Goal: Task Accomplishment & Management: Complete application form

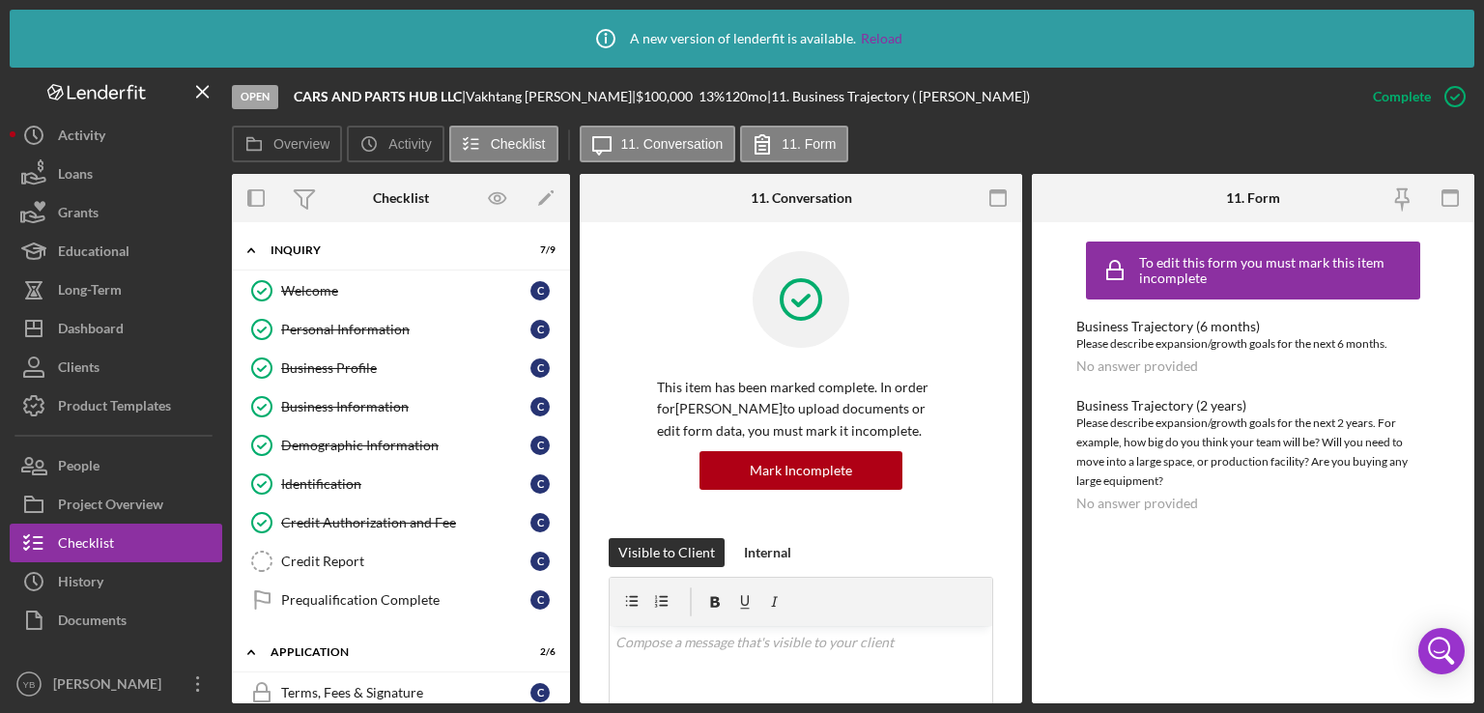
scroll to position [439, 0]
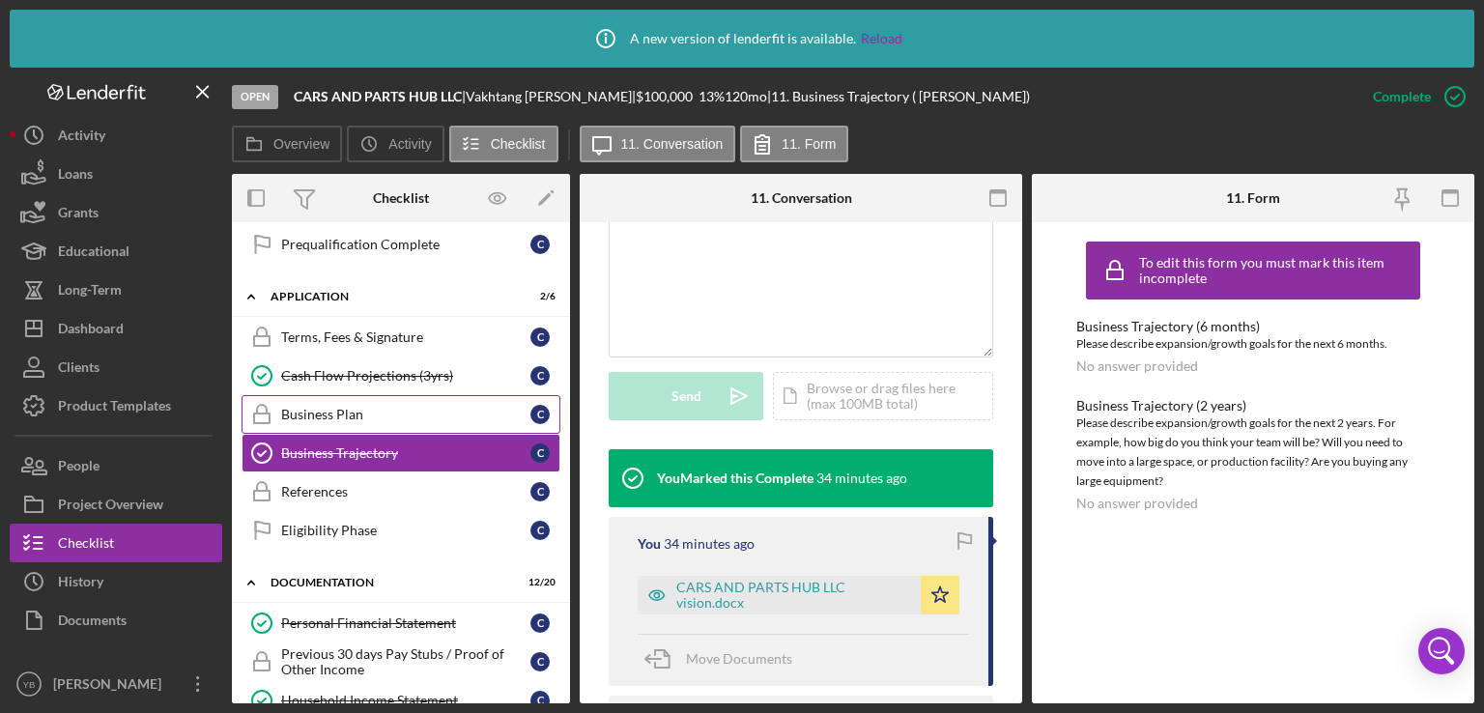
click at [350, 407] on div "Business Plan" at bounding box center [405, 414] width 249 height 15
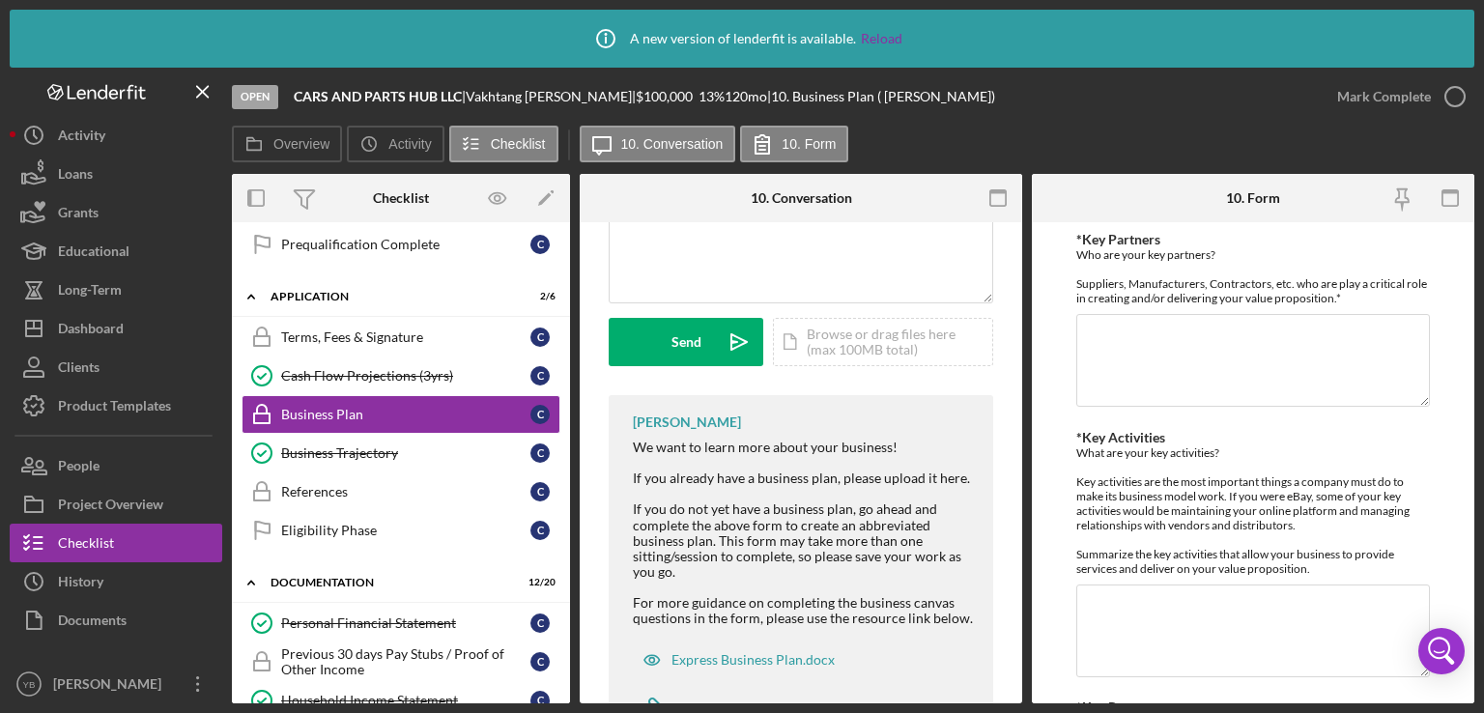
scroll to position [502, 0]
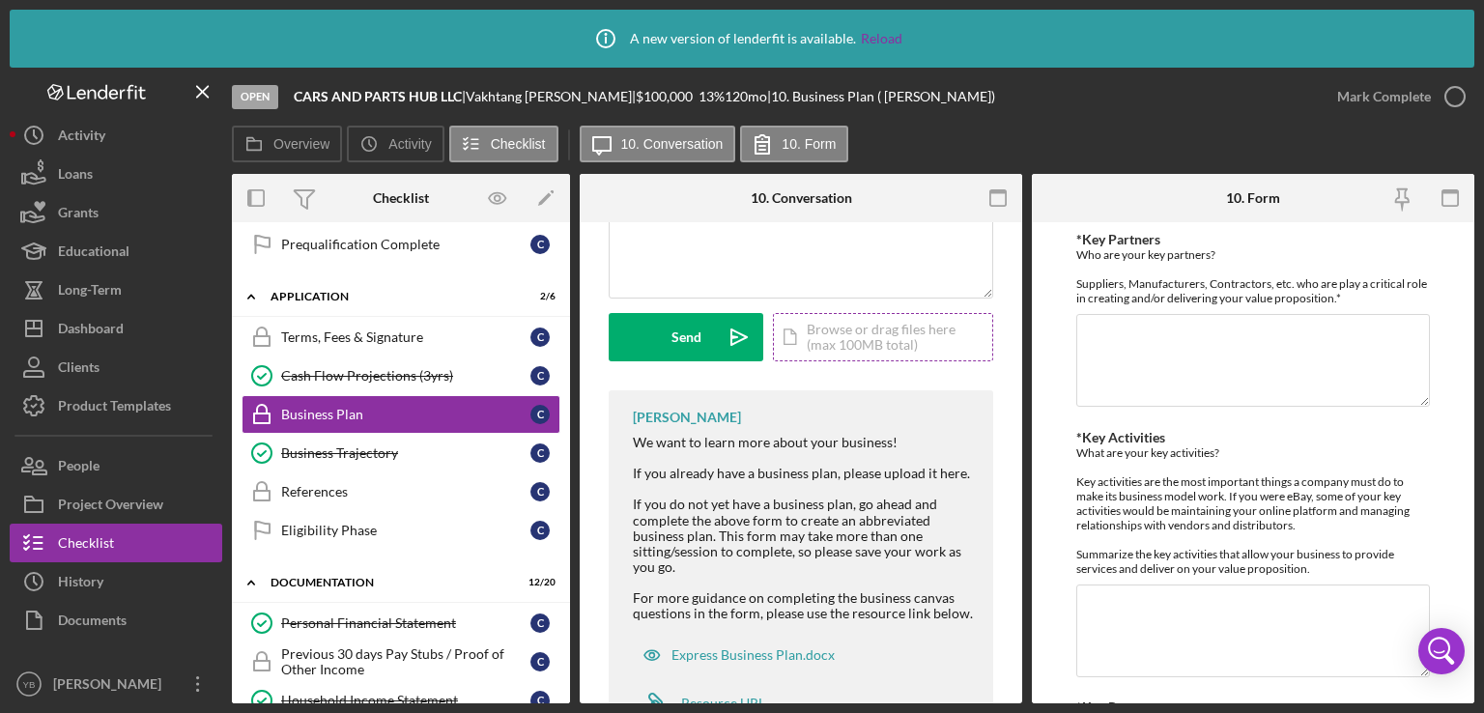
click at [870, 341] on div "Icon/Document Browse or drag files here (max 100MB total) Tap to choose files o…" at bounding box center [883, 337] width 220 height 48
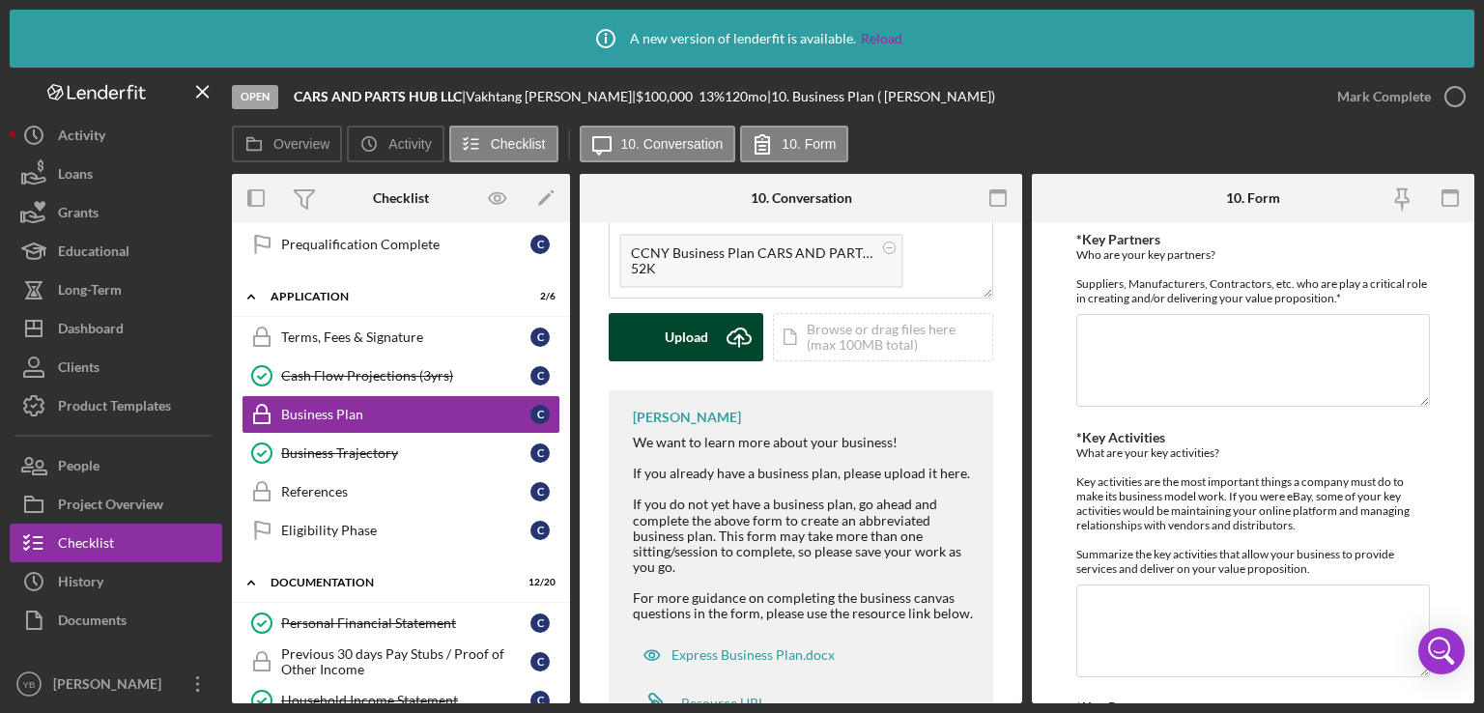
click at [685, 345] on div "Upload" at bounding box center [686, 337] width 43 height 48
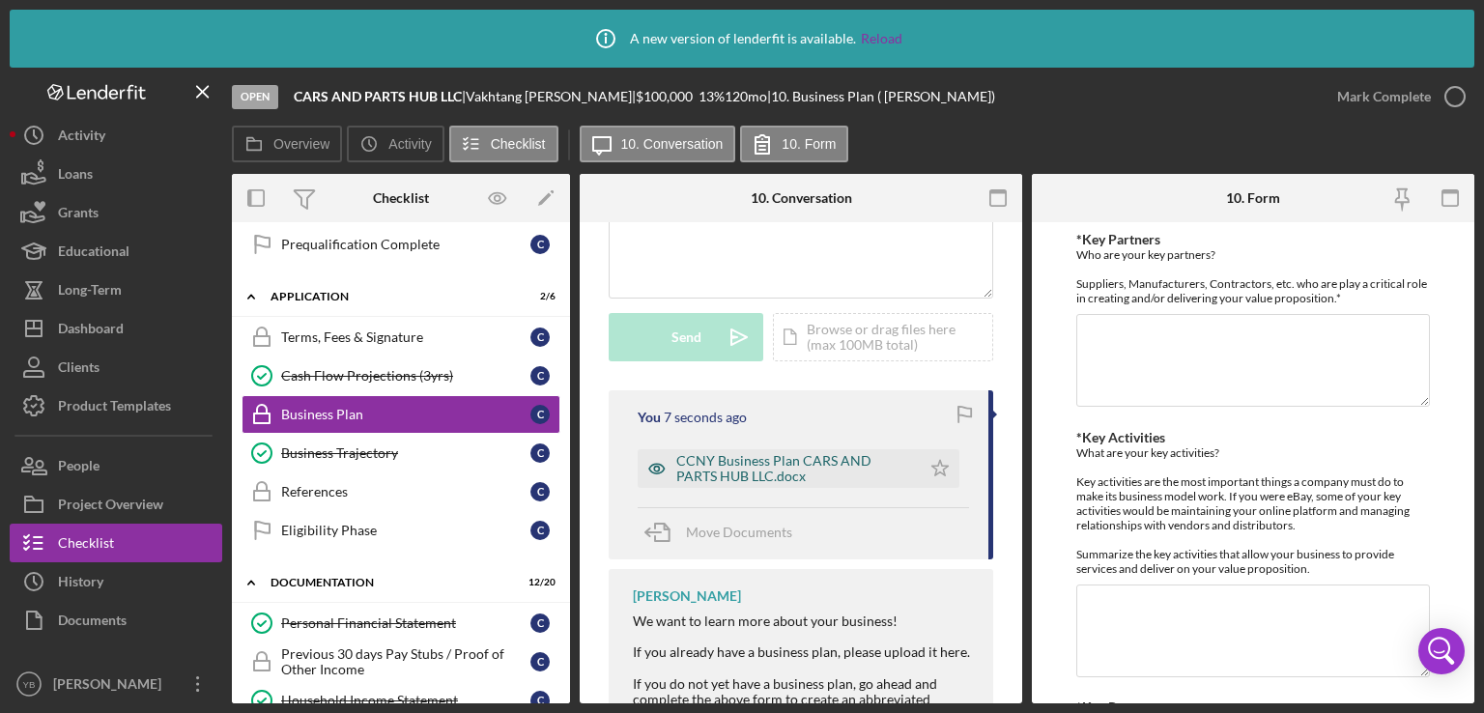
click at [810, 471] on div "CCNY Business Plan CARS AND PARTS HUB LLC.docx" at bounding box center [793, 468] width 235 height 31
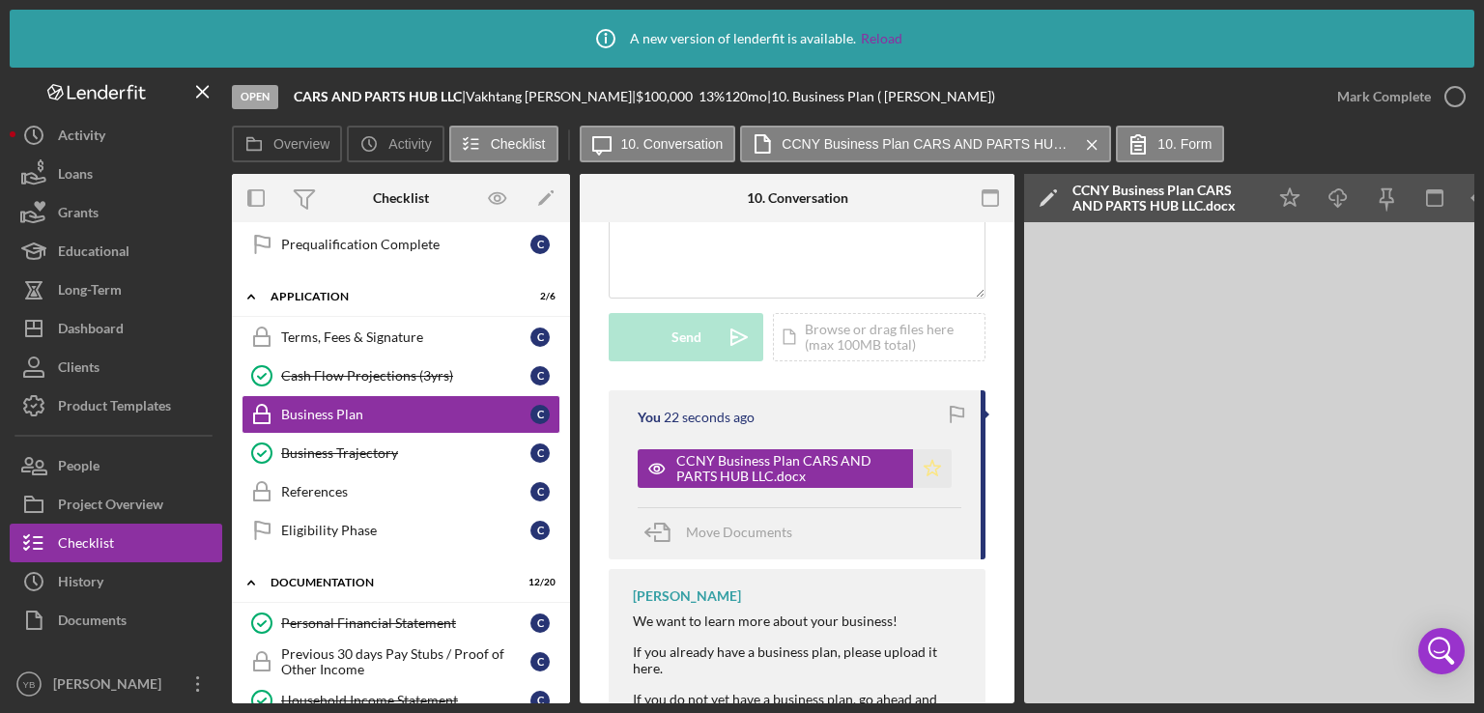
click at [928, 460] on polygon "button" at bounding box center [933, 467] width 16 height 15
click at [1387, 98] on div "Mark Complete" at bounding box center [1384, 96] width 94 height 39
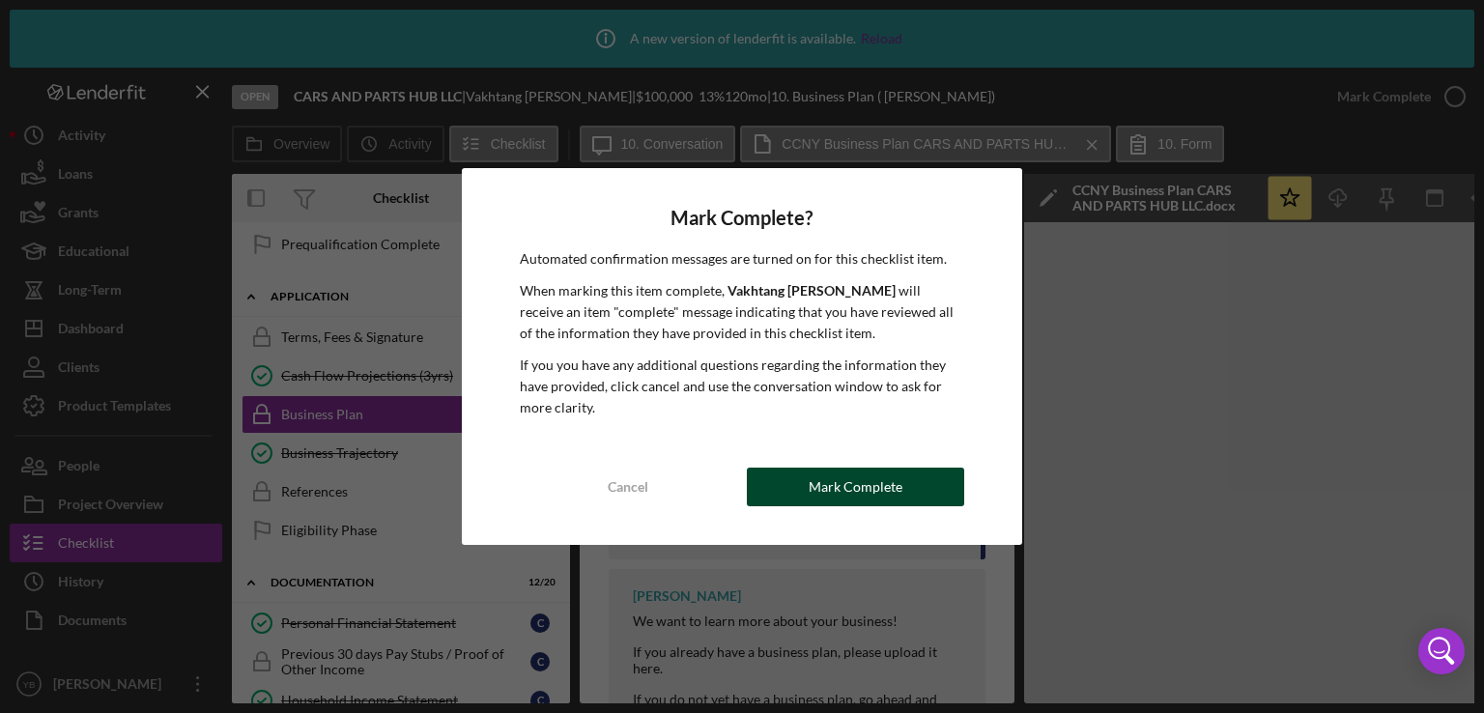
click at [845, 492] on div "Mark Complete" at bounding box center [856, 487] width 94 height 39
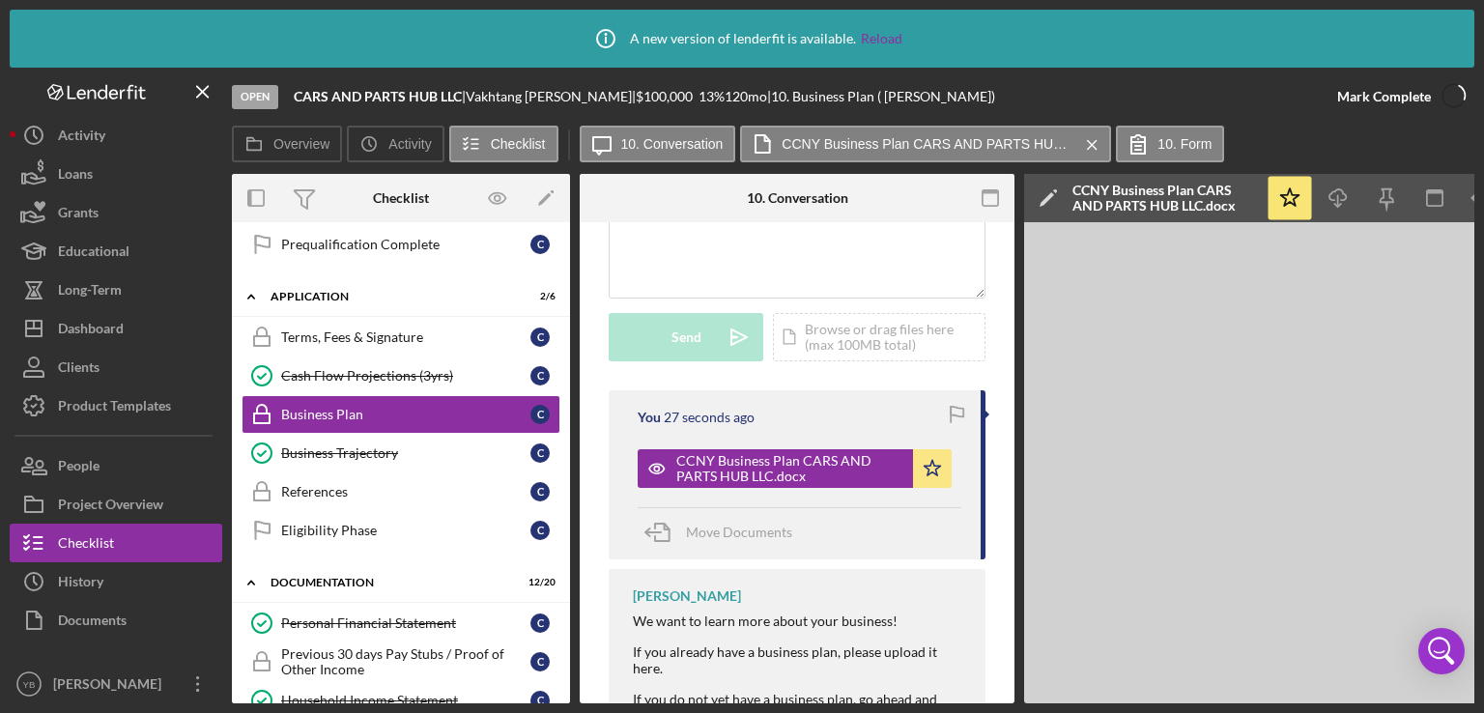
scroll to position [499, 0]
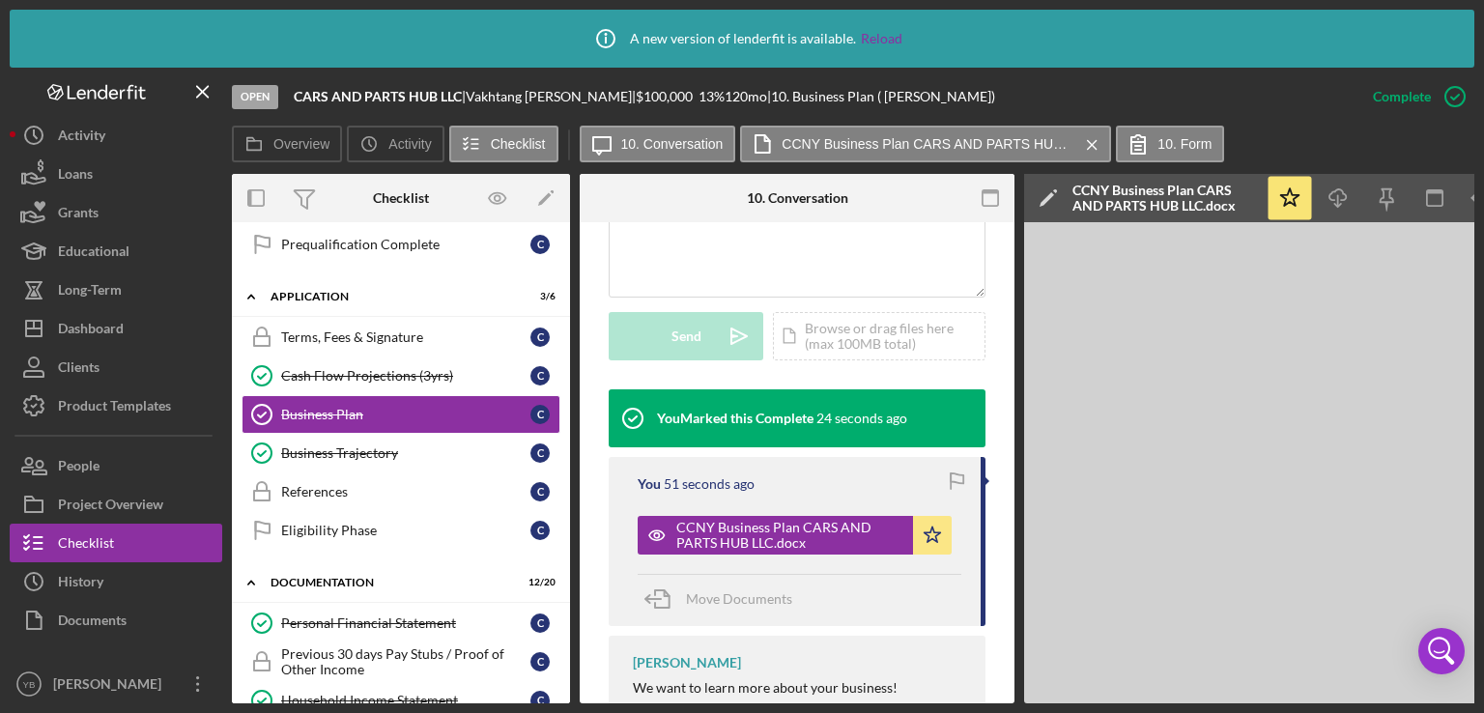
click at [569, 447] on div "Overview Internal Workflow Stage Open Icon/Dropdown Arrow Archive (can unarchiv…" at bounding box center [853, 439] width 1243 height 530
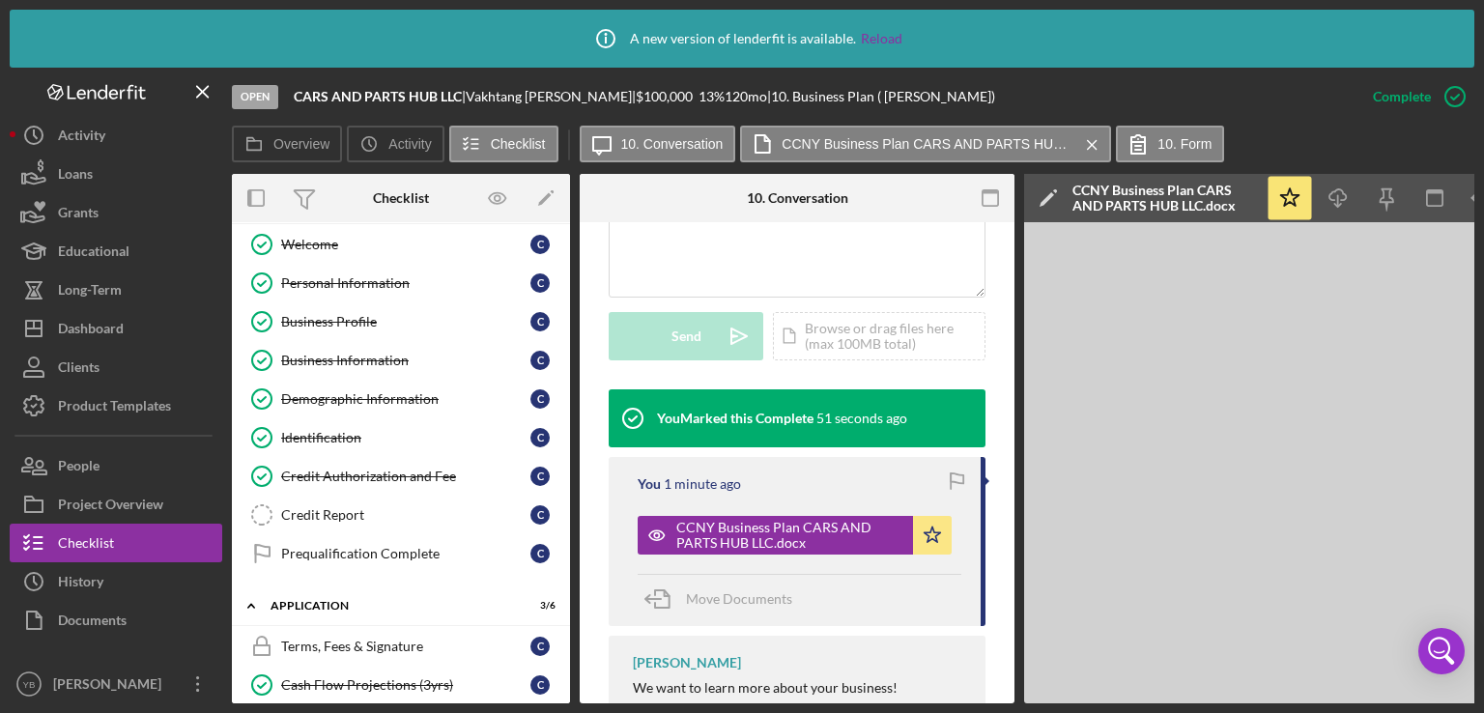
scroll to position [0, 0]
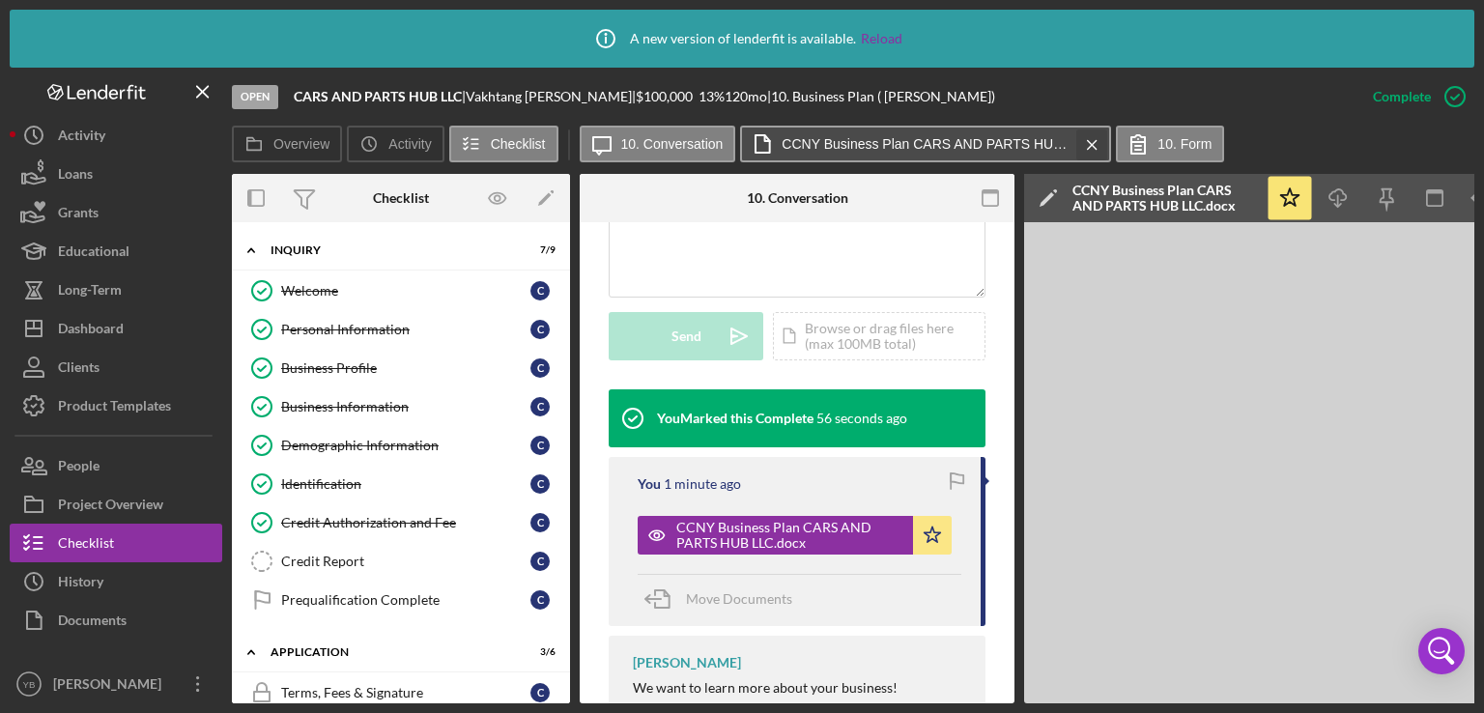
click at [1090, 138] on icon "Icon/Menu Close" at bounding box center [1092, 145] width 34 height 48
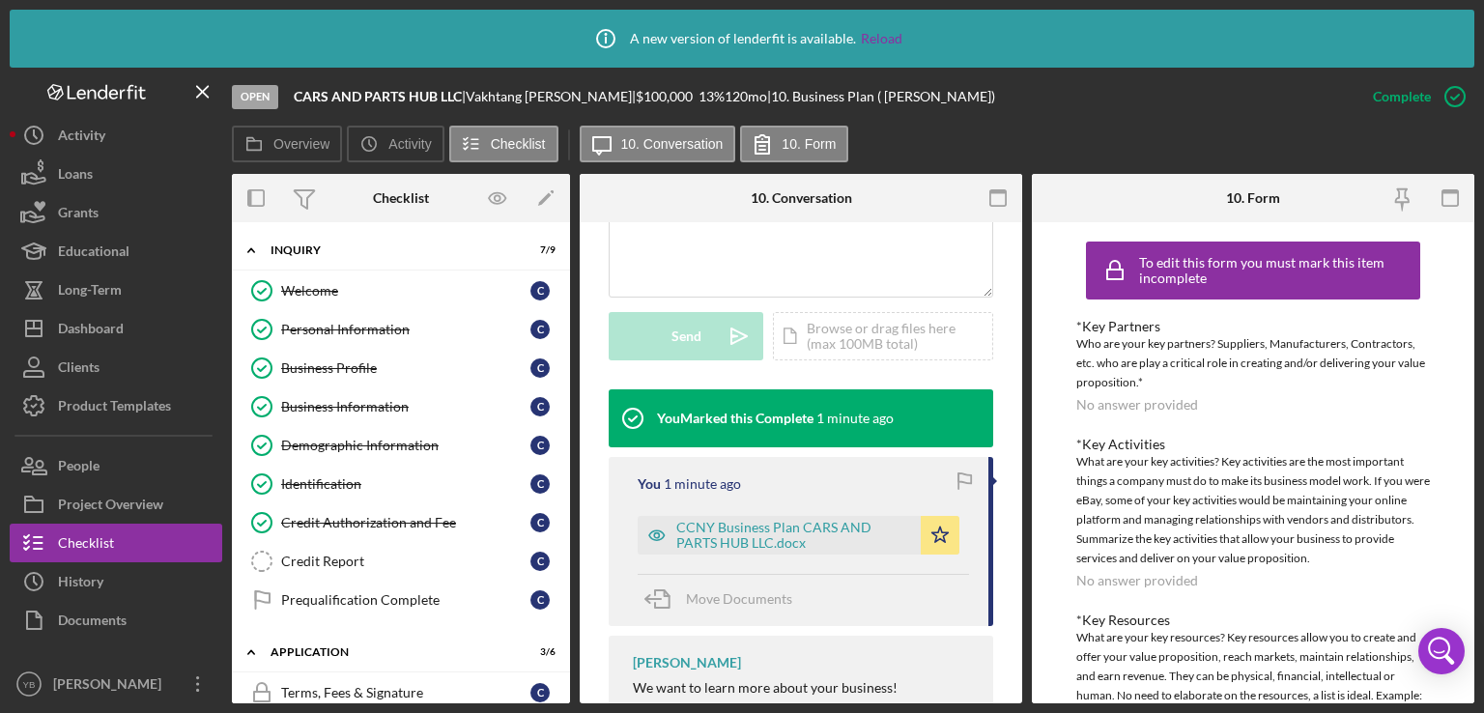
click at [567, 345] on div "Icon/Expander Inquiry 7 / 9 Welcome Welcome C Personal Information Personal Inf…" at bounding box center [401, 462] width 338 height 481
click at [563, 344] on div "Welcome Welcome C Personal Information Personal Information C Business Profile …" at bounding box center [401, 451] width 338 height 358
click at [565, 345] on div "Icon/Expander Inquiry 7 / 9 Welcome Welcome C Personal Information Personal Inf…" at bounding box center [401, 462] width 338 height 481
click at [102, 185] on button "Loans" at bounding box center [116, 174] width 213 height 39
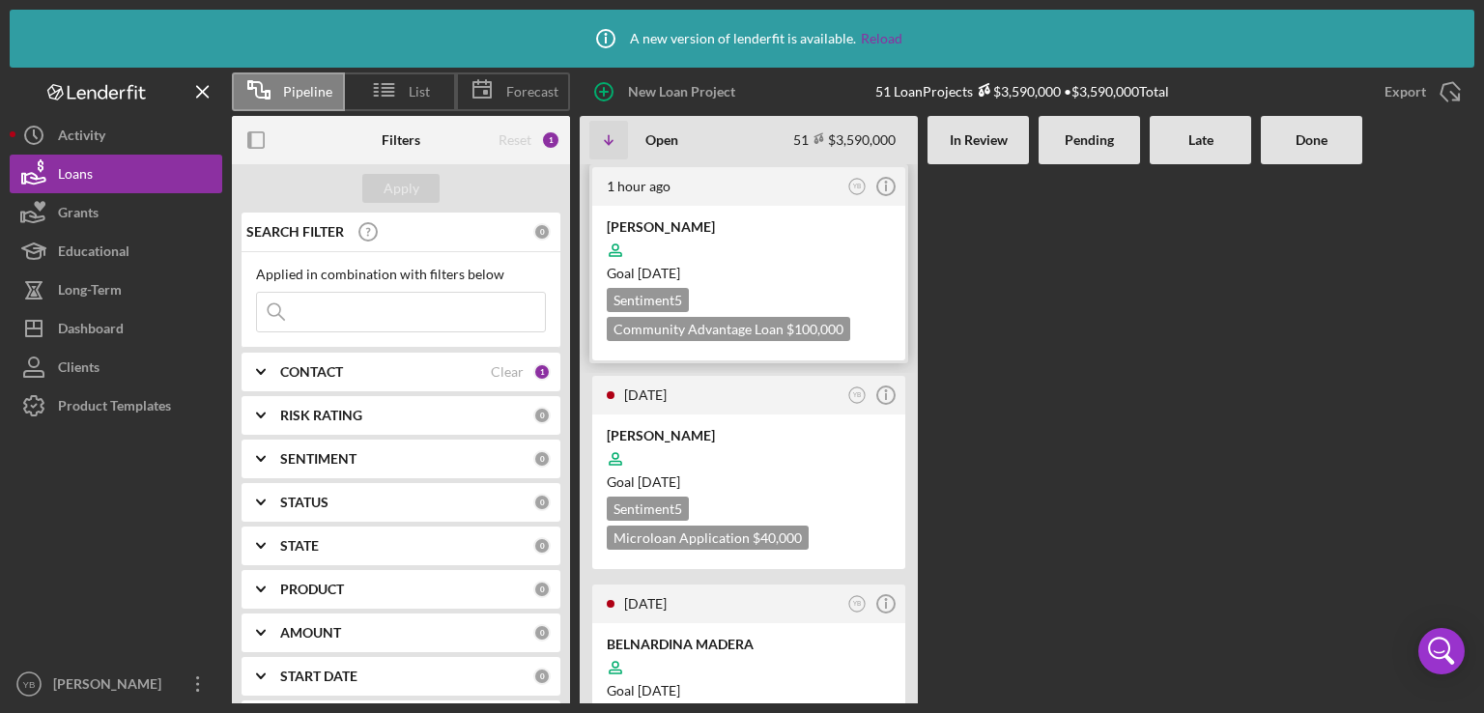
click at [800, 254] on div at bounding box center [749, 250] width 284 height 37
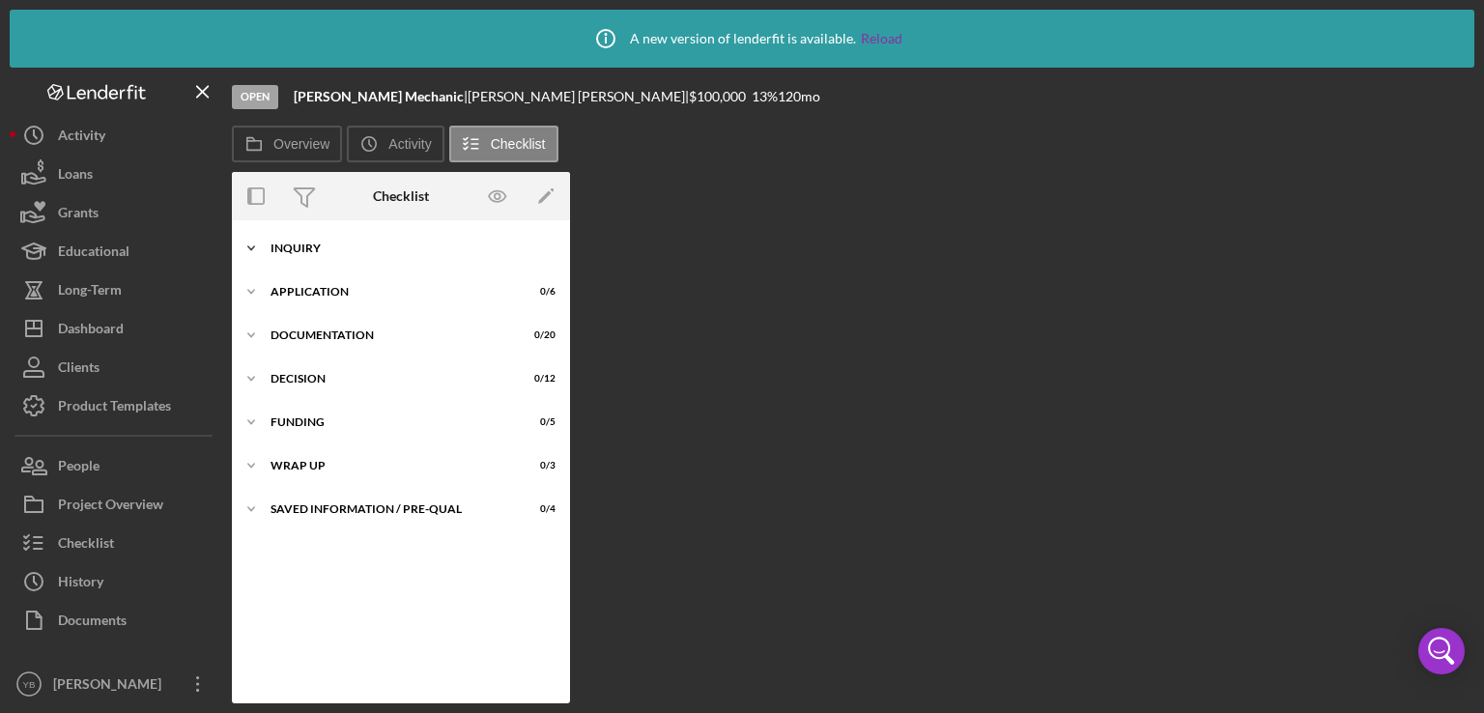
click at [329, 248] on div "Inquiry" at bounding box center [408, 249] width 275 height 12
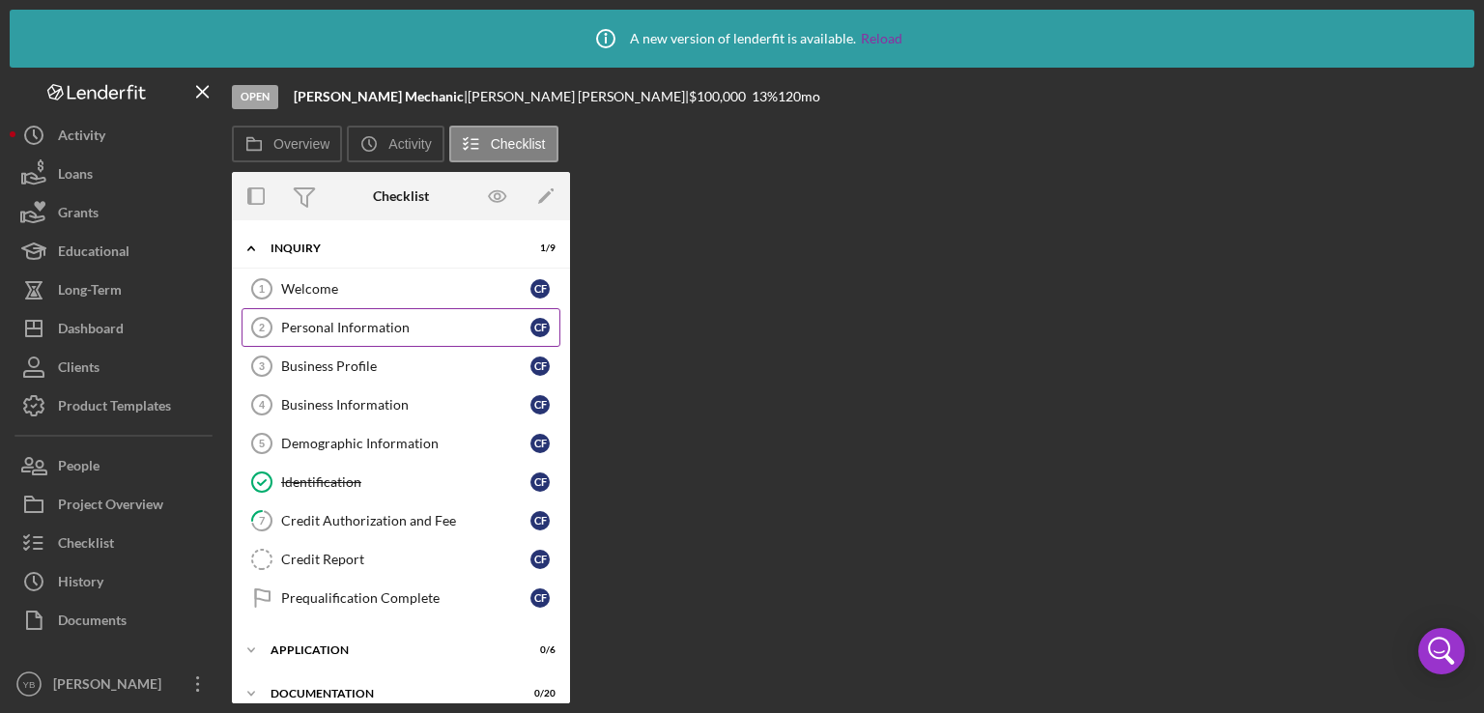
click at [351, 321] on div "Personal Information" at bounding box center [405, 327] width 249 height 15
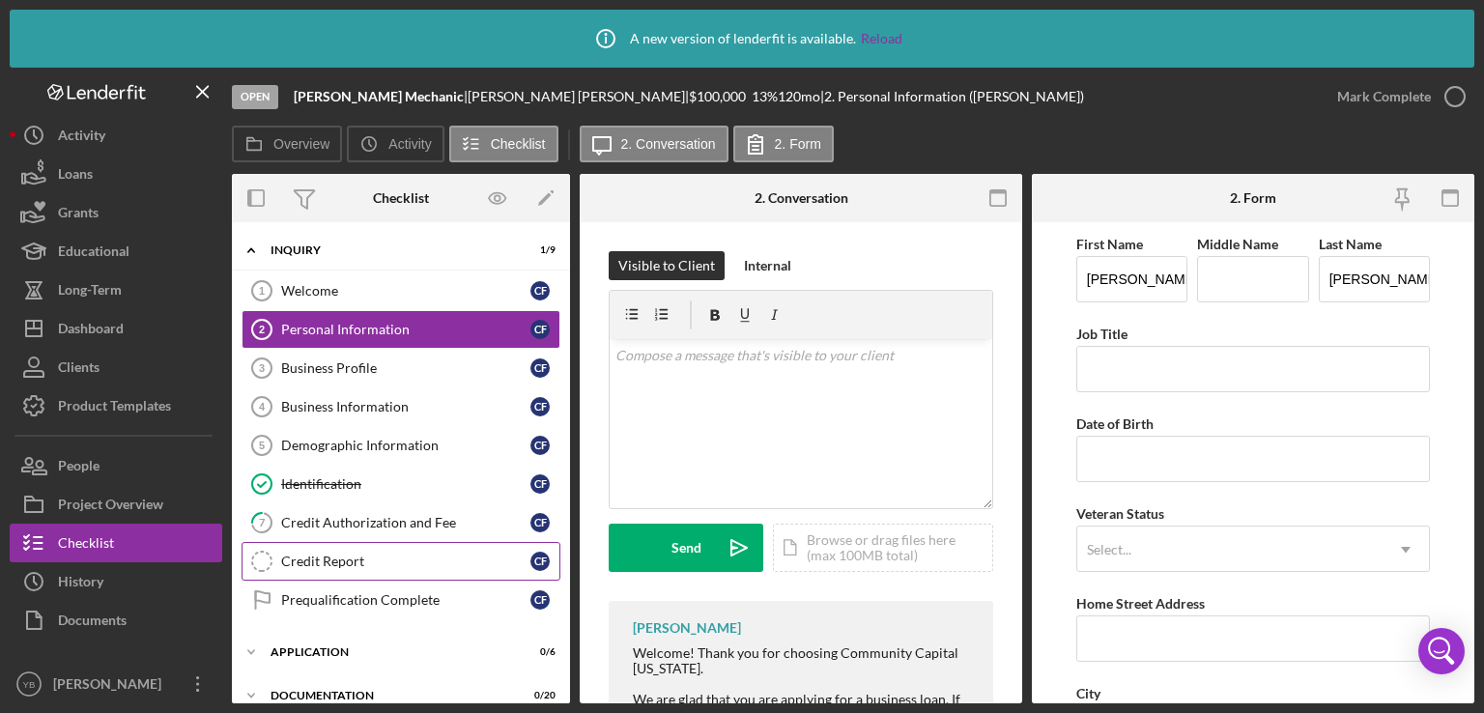
click at [345, 566] on link "Credit Report Credit Report C F" at bounding box center [401, 561] width 319 height 39
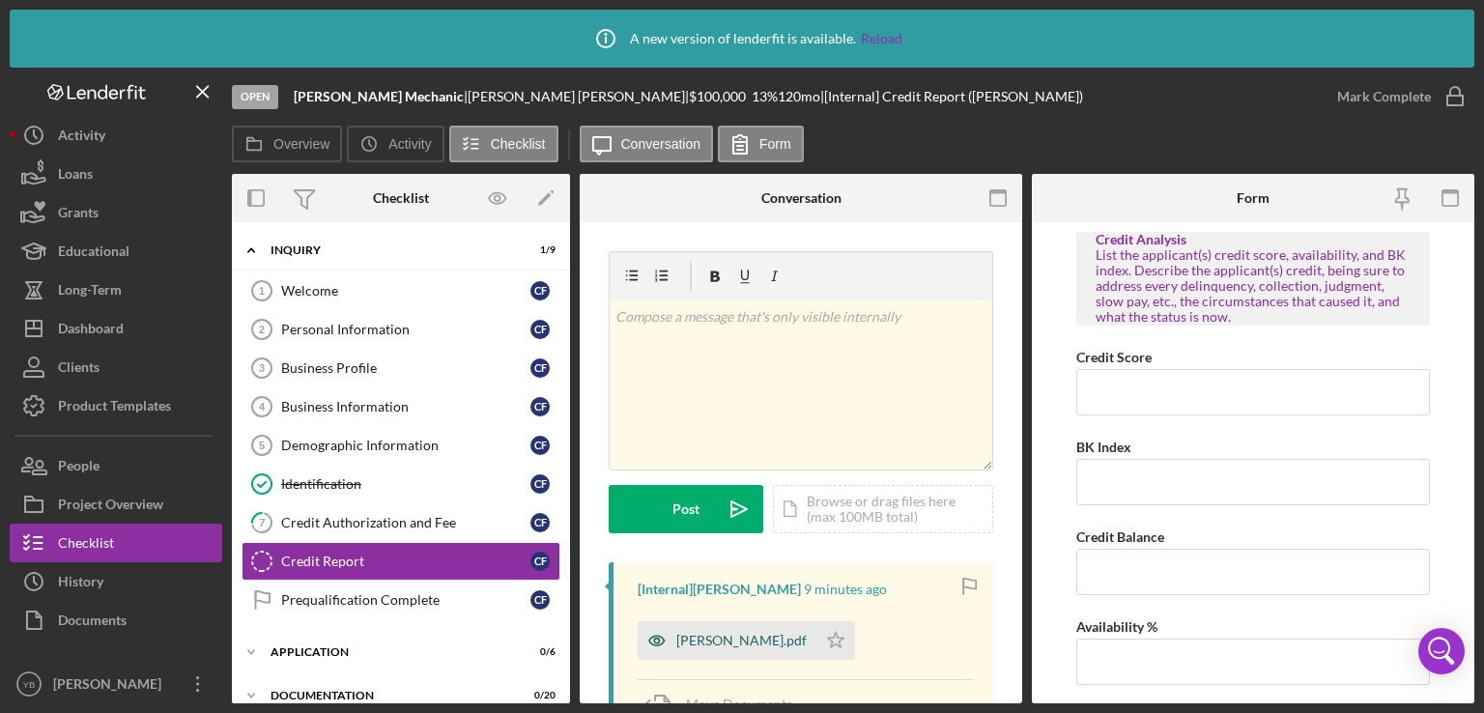
click at [792, 644] on div "[PERSON_NAME].pdf" at bounding box center [741, 640] width 130 height 15
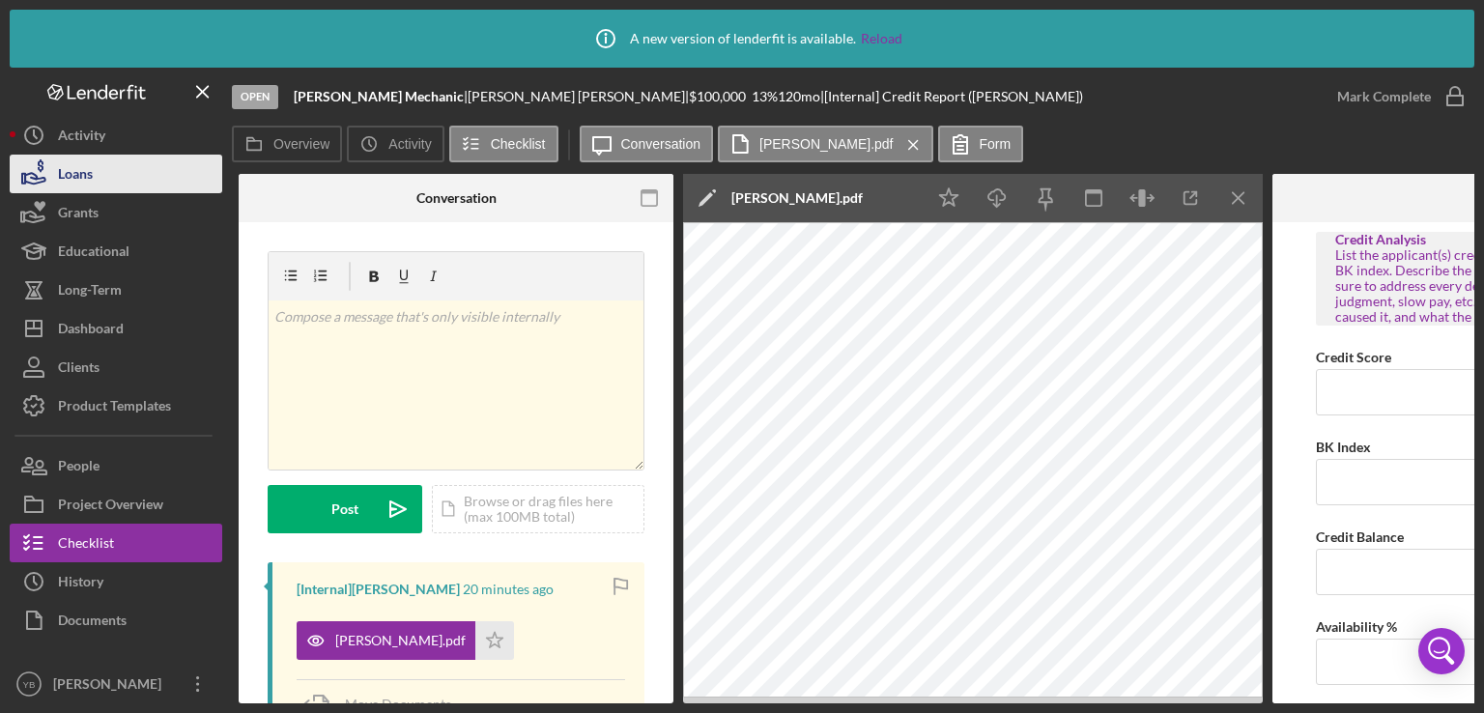
click at [102, 179] on button "Loans" at bounding box center [116, 174] width 213 height 39
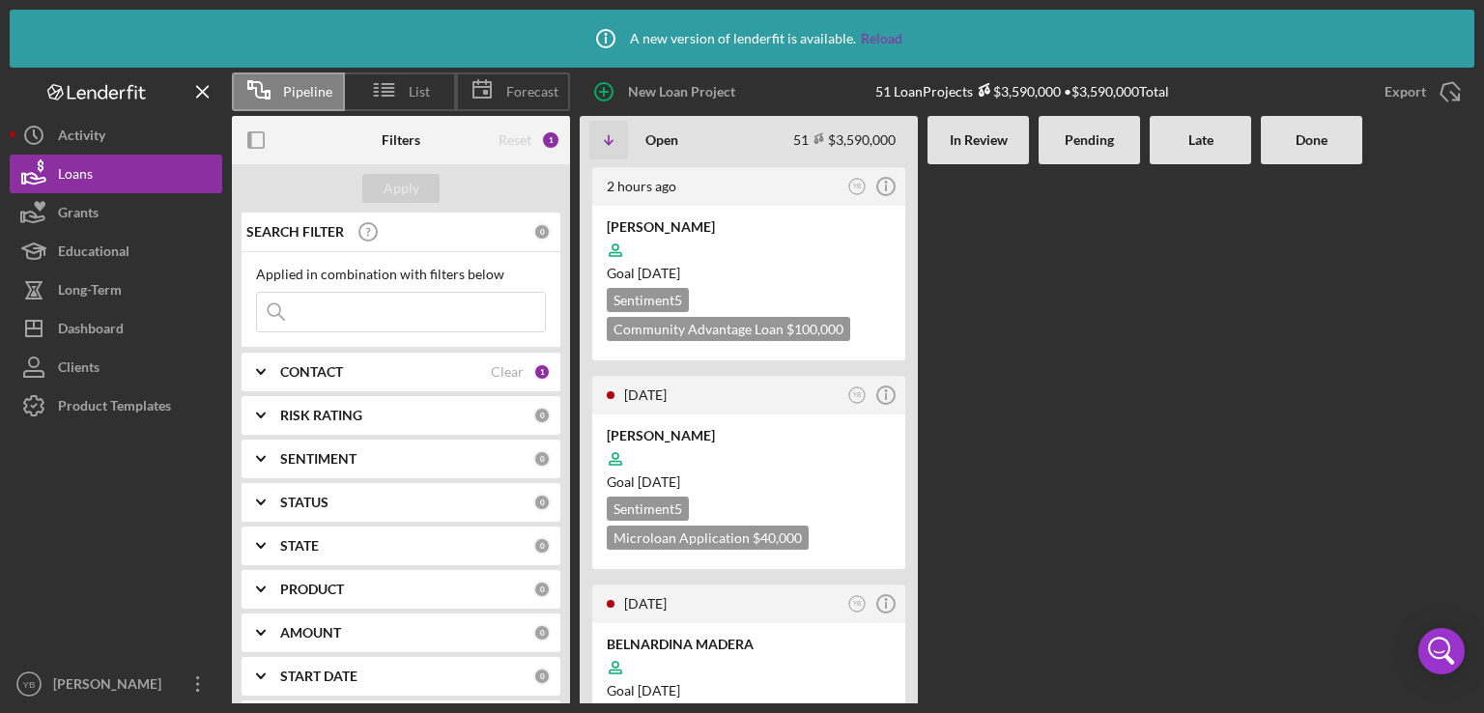
click at [991, 373] on Review at bounding box center [978, 433] width 101 height 539
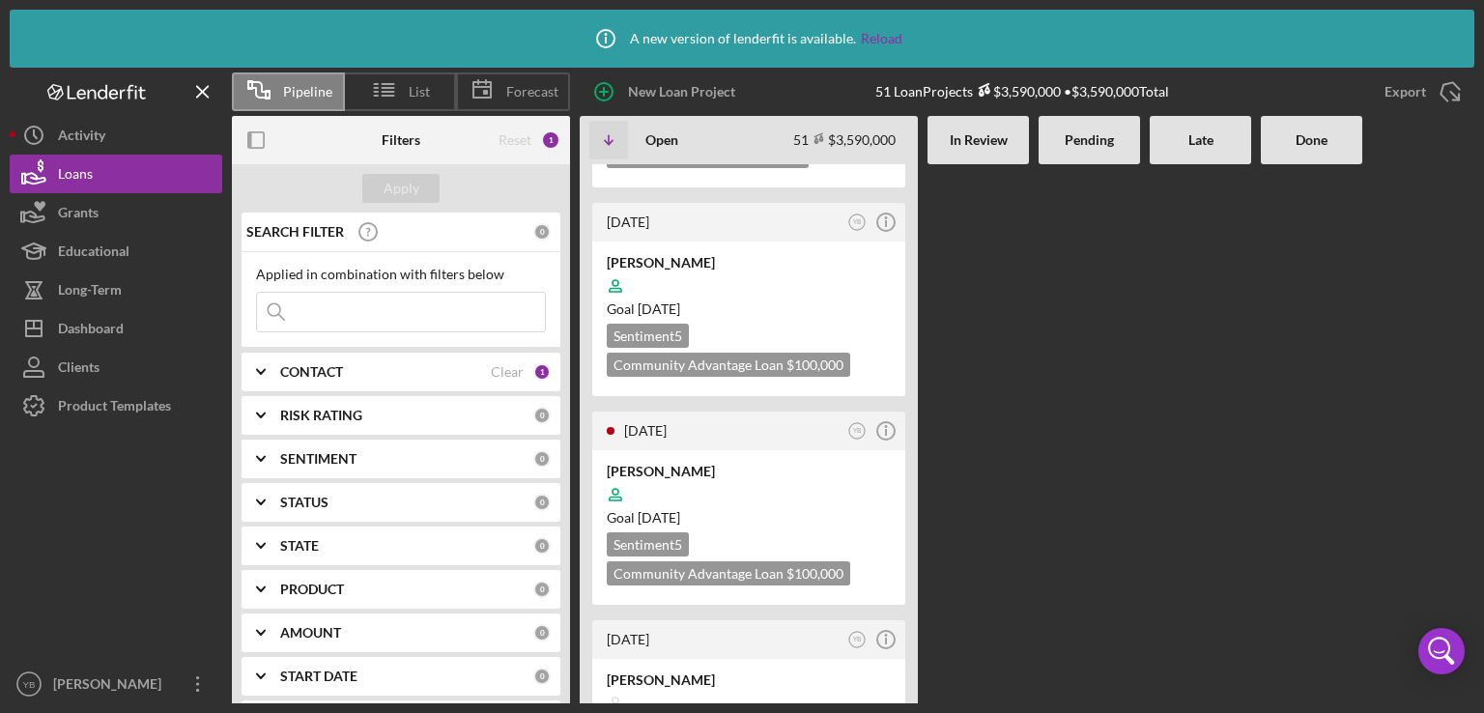
scroll to position [1044, 0]
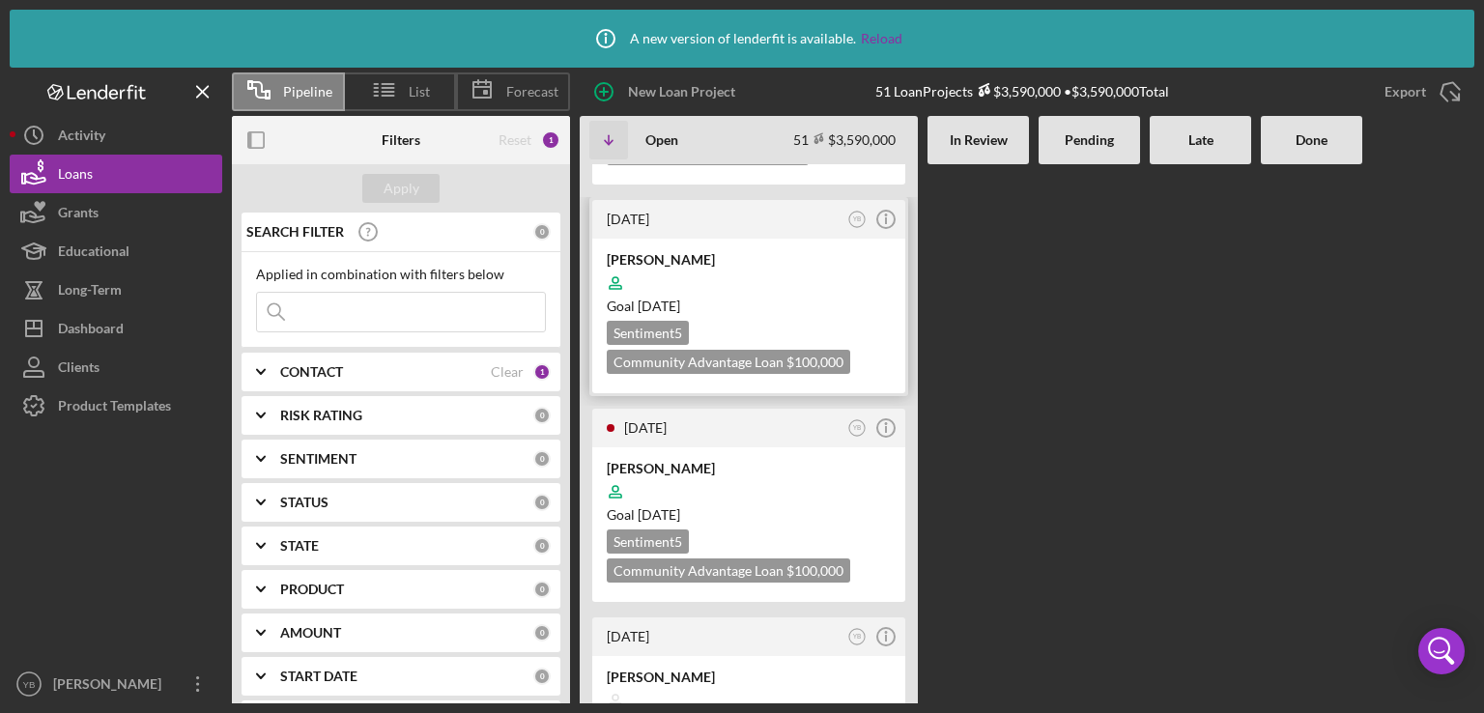
click at [765, 265] on div at bounding box center [749, 283] width 284 height 37
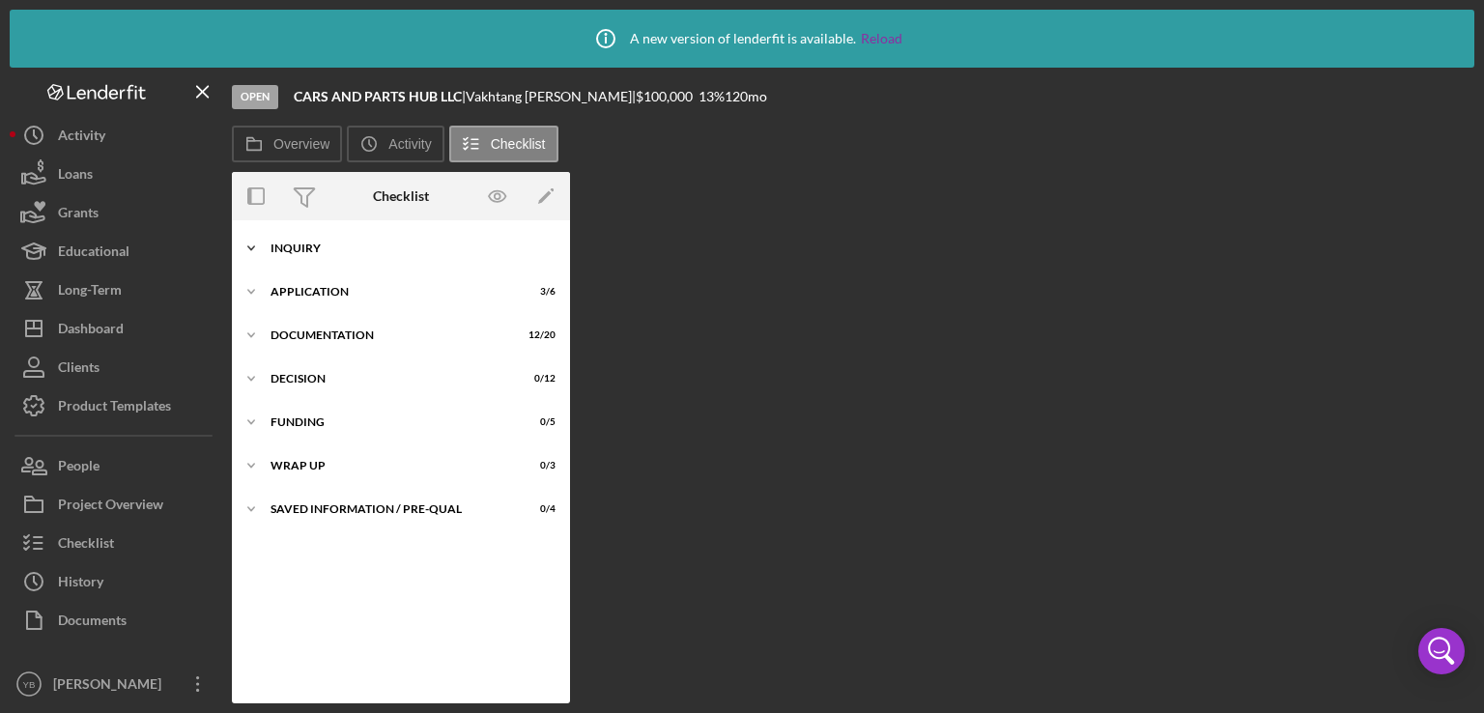
click at [309, 249] on div "Inquiry" at bounding box center [408, 249] width 275 height 12
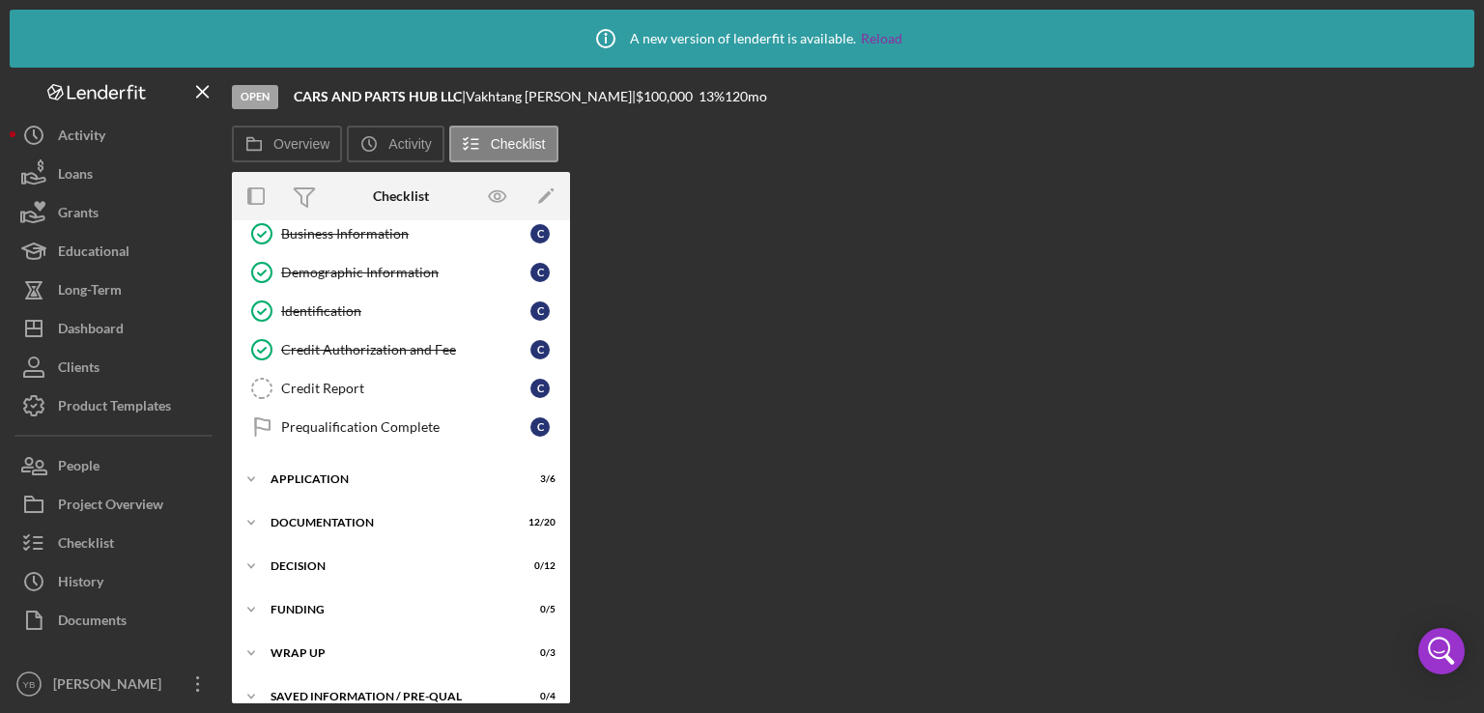
scroll to position [190, 0]
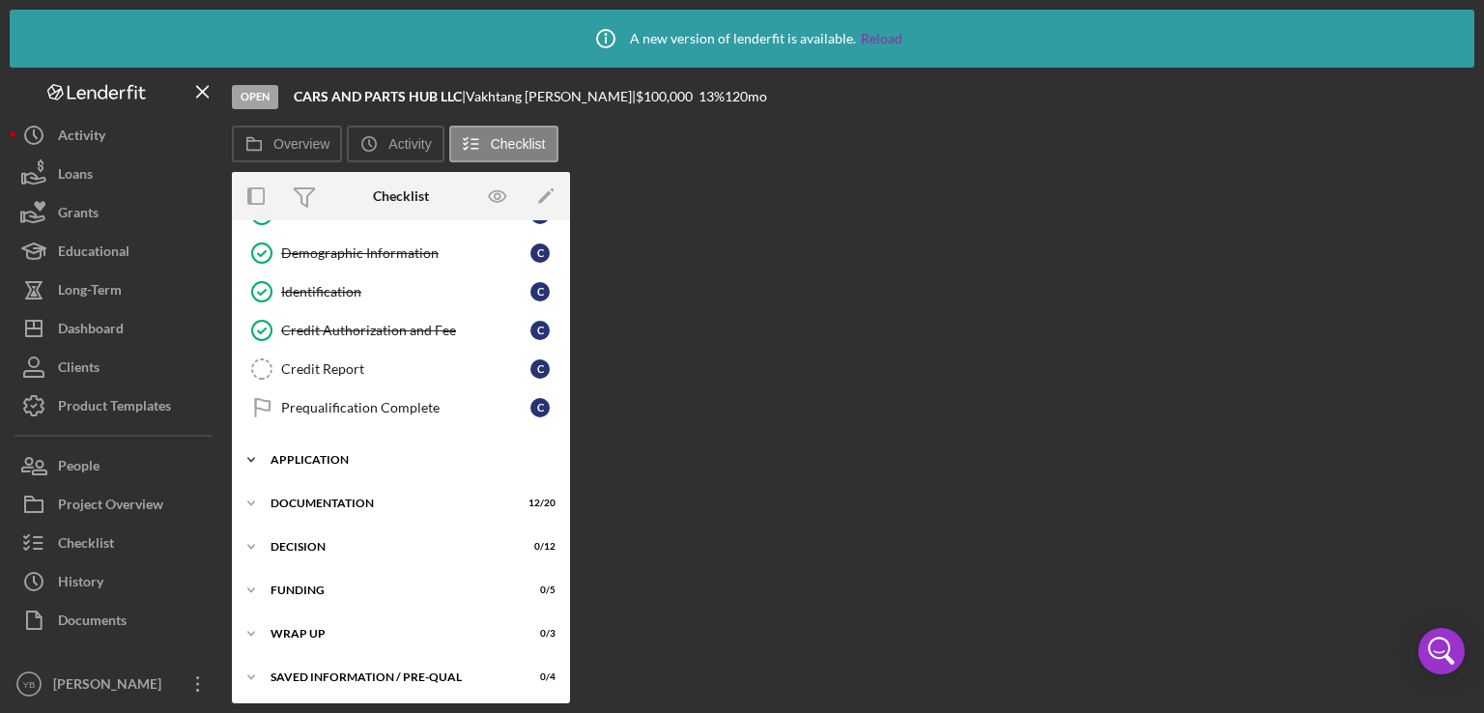
click at [310, 462] on div "Icon/Expander Application 3 / 6" at bounding box center [401, 460] width 338 height 39
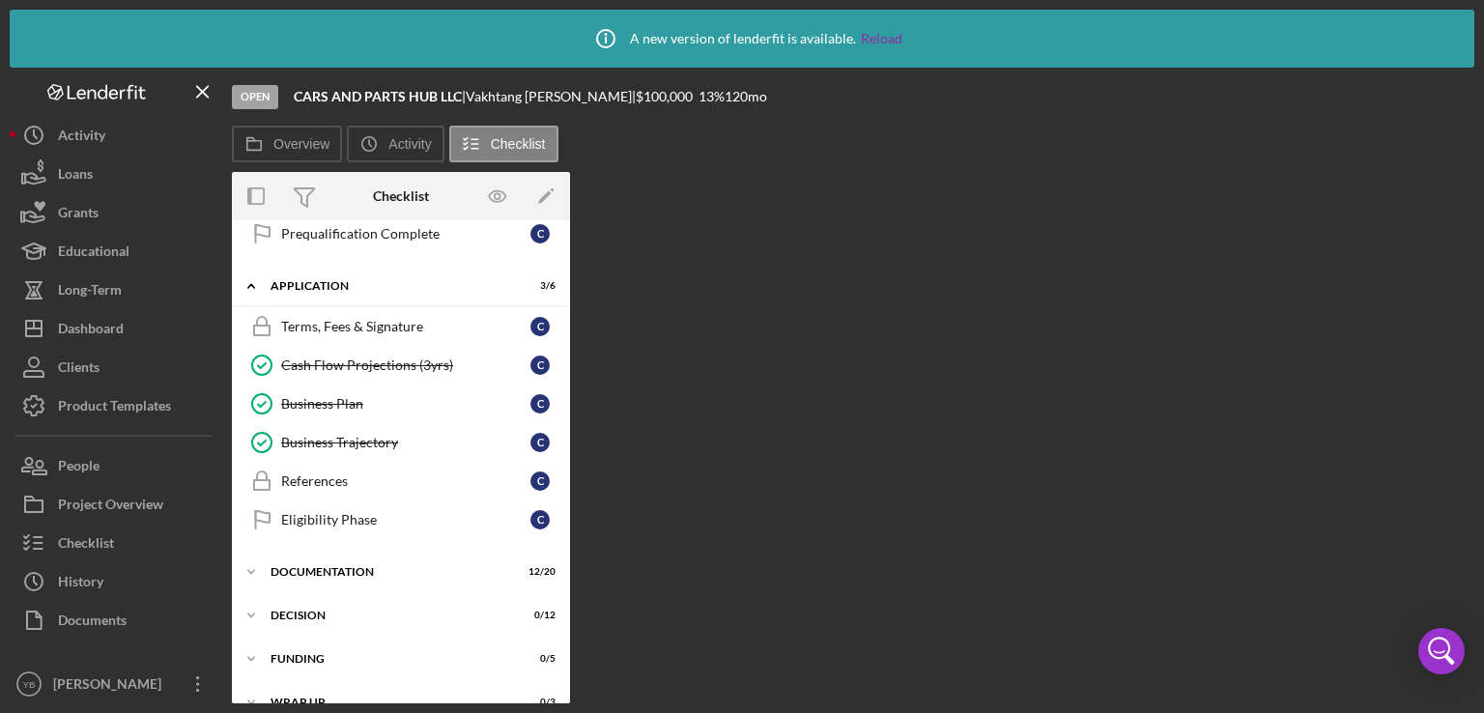
scroll to position [430, 0]
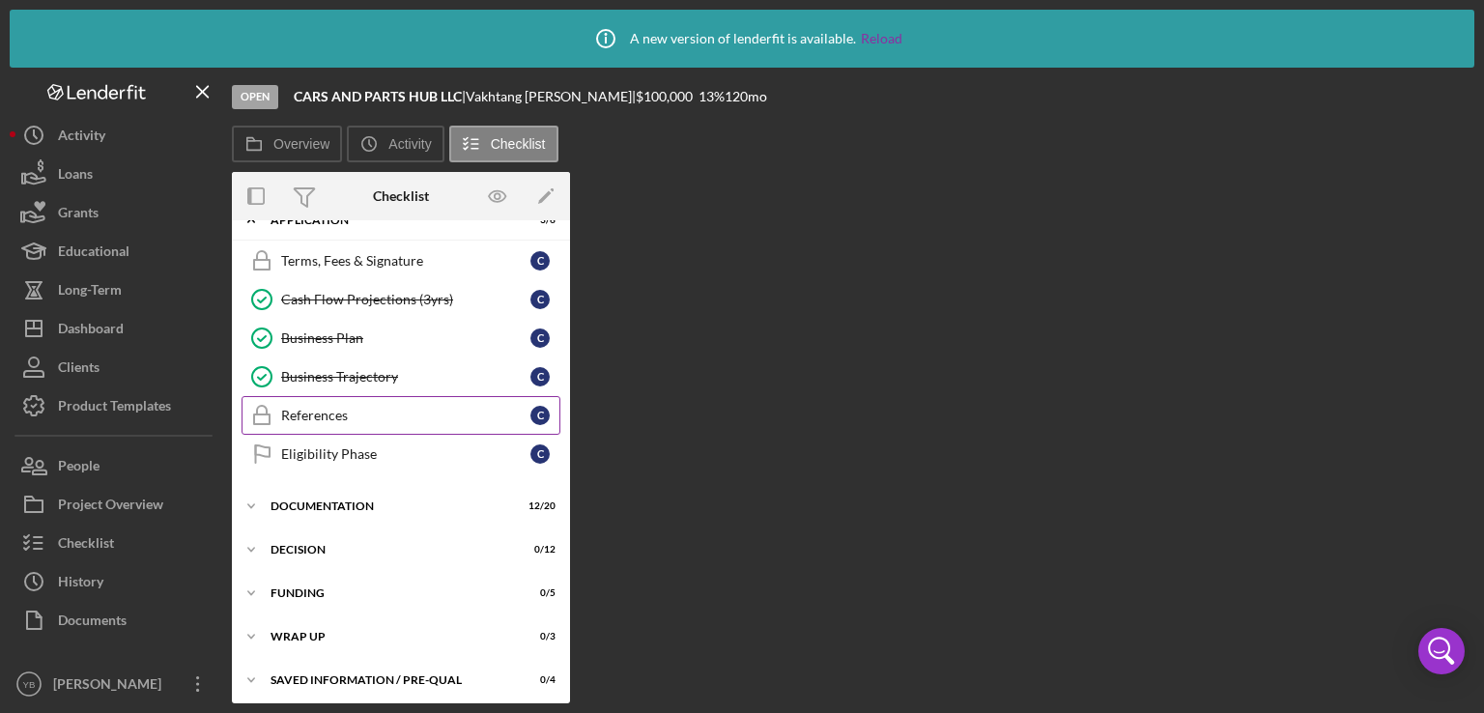
click at [319, 408] on div "References" at bounding box center [405, 415] width 249 height 15
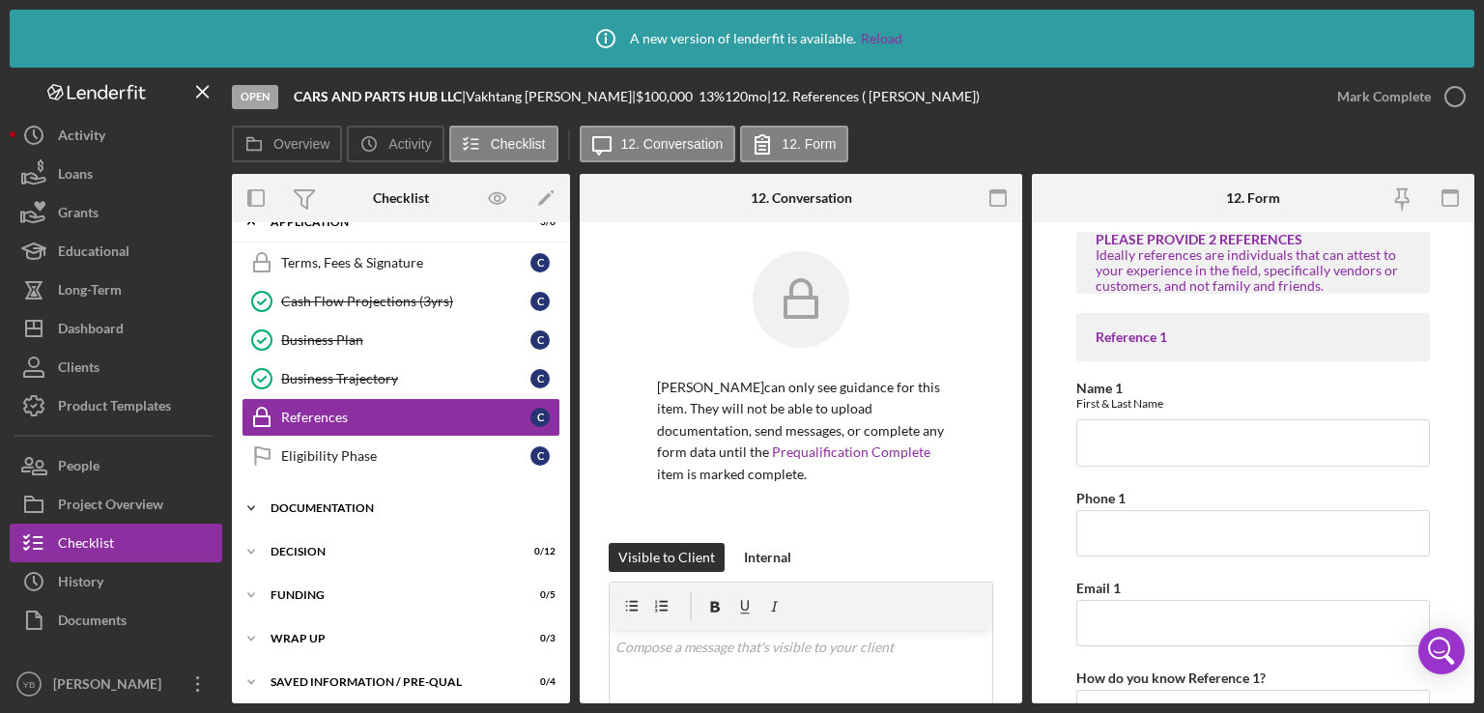
click at [364, 509] on div "Icon/Expander Documentation 12 / 20" at bounding box center [401, 508] width 338 height 39
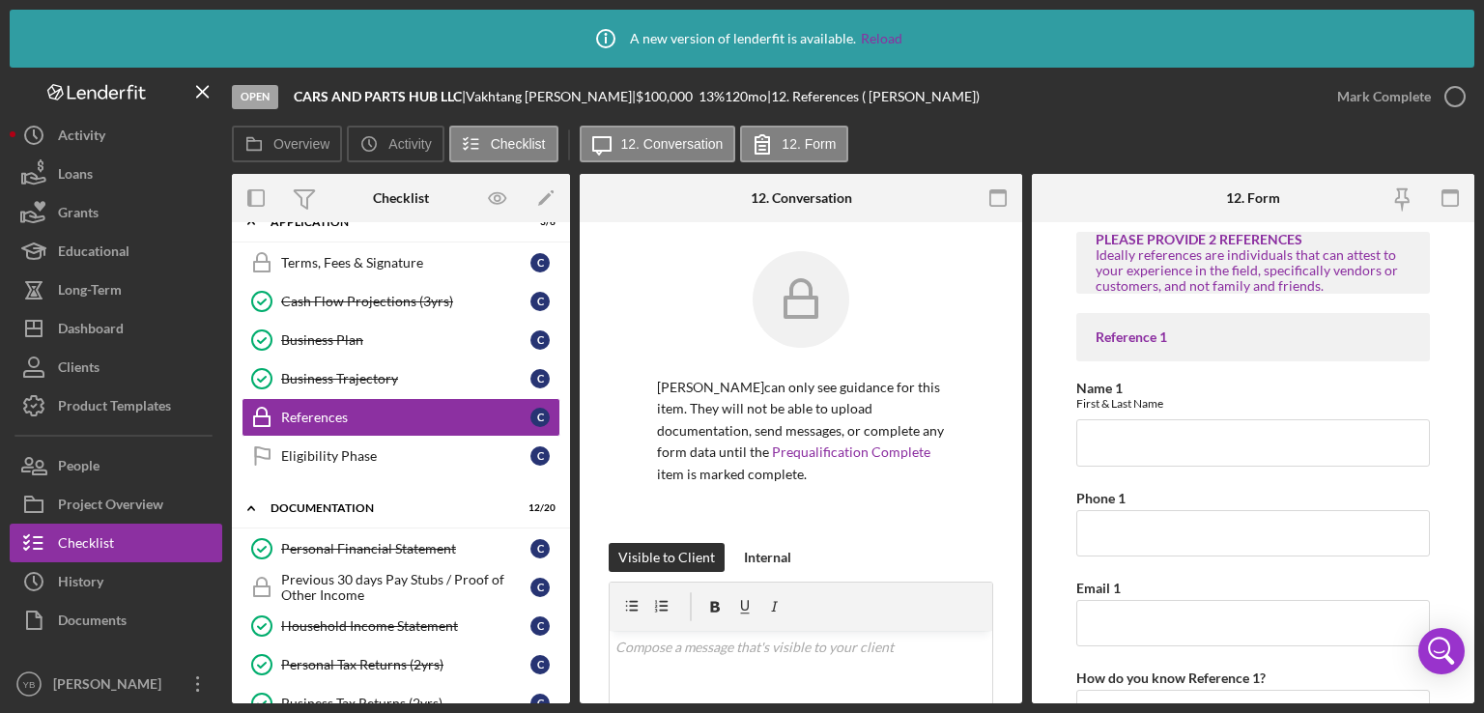
drag, startPoint x: 570, startPoint y: 449, endPoint x: 568, endPoint y: 473, distance: 23.3
click at [568, 473] on div "Overview Internal Workflow Stage Open Icon/Dropdown Arrow Archive (can unarchiv…" at bounding box center [853, 439] width 1243 height 530
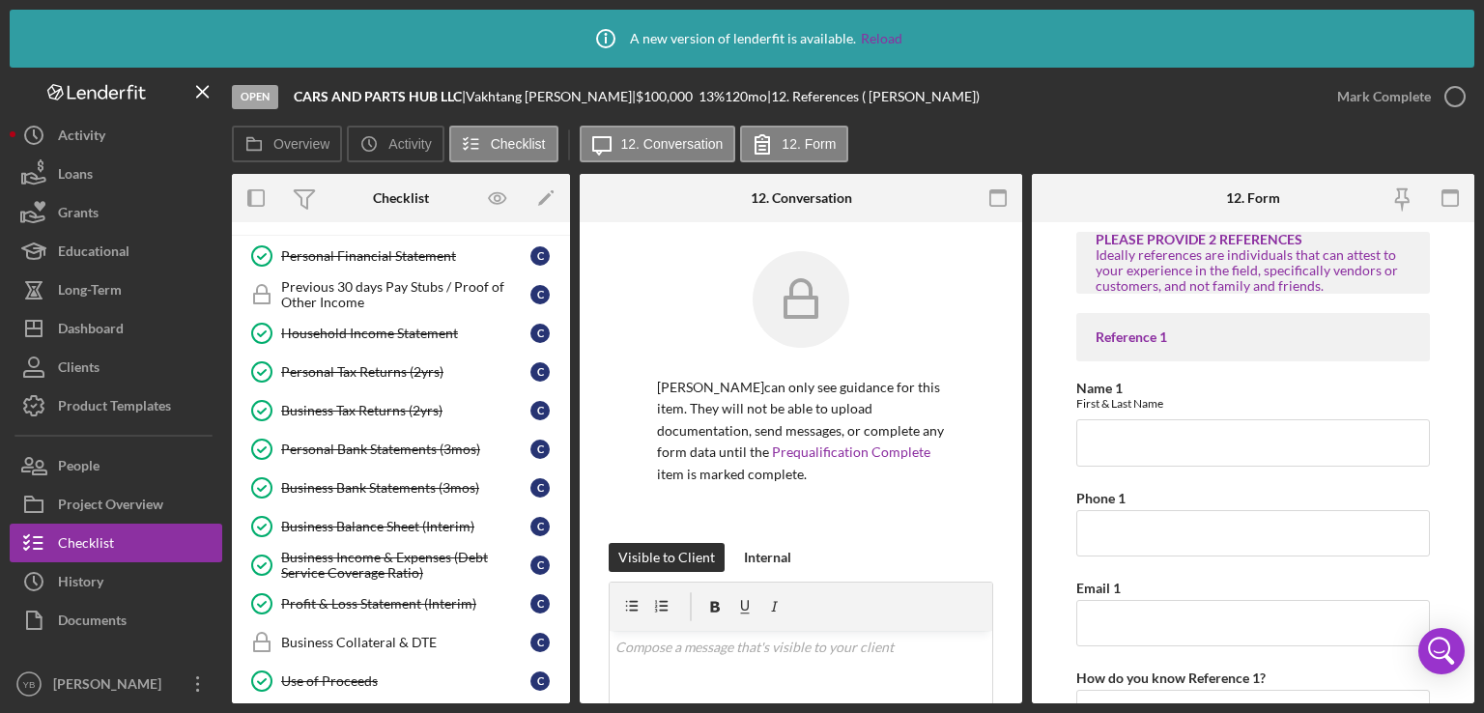
scroll to position [714, 0]
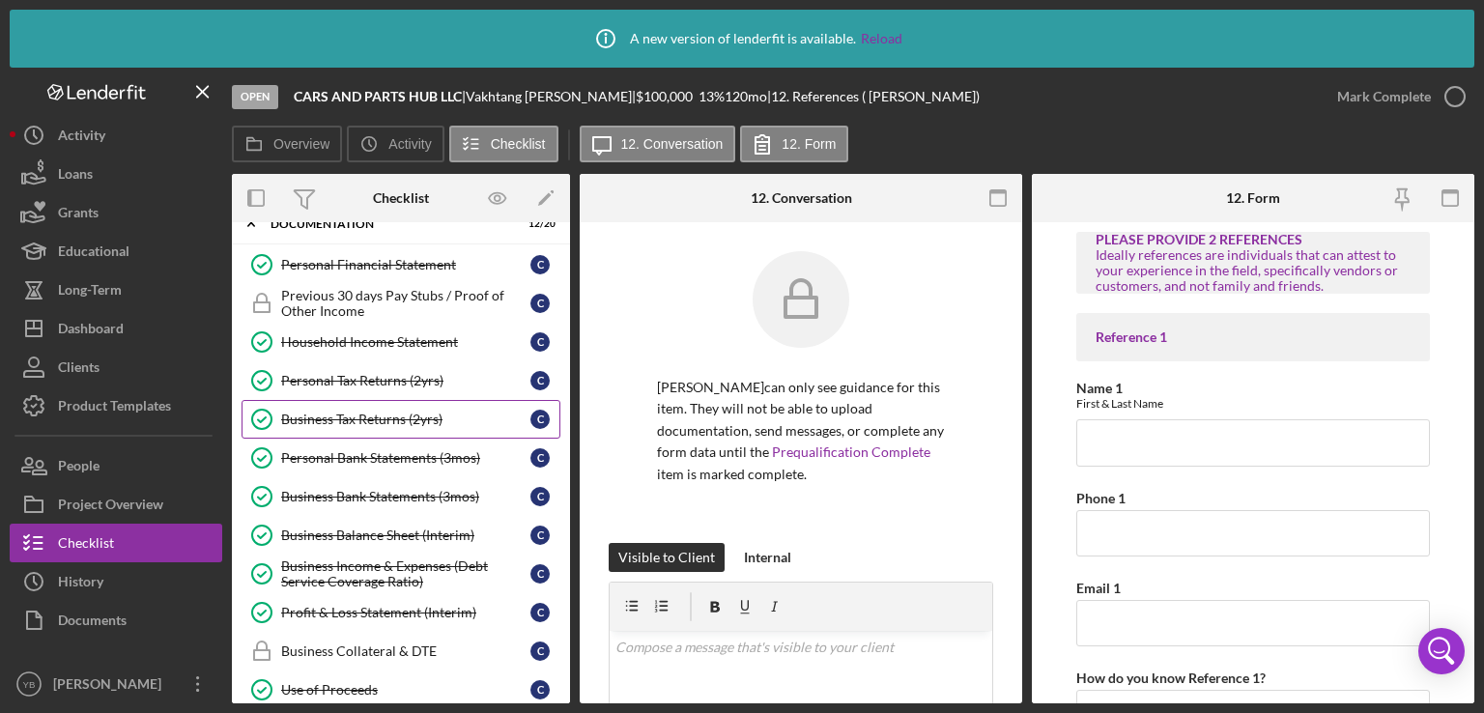
click at [406, 420] on link "Business Tax Returns (2yrs) Business Tax Returns (2yrs) C" at bounding box center [401, 419] width 319 height 39
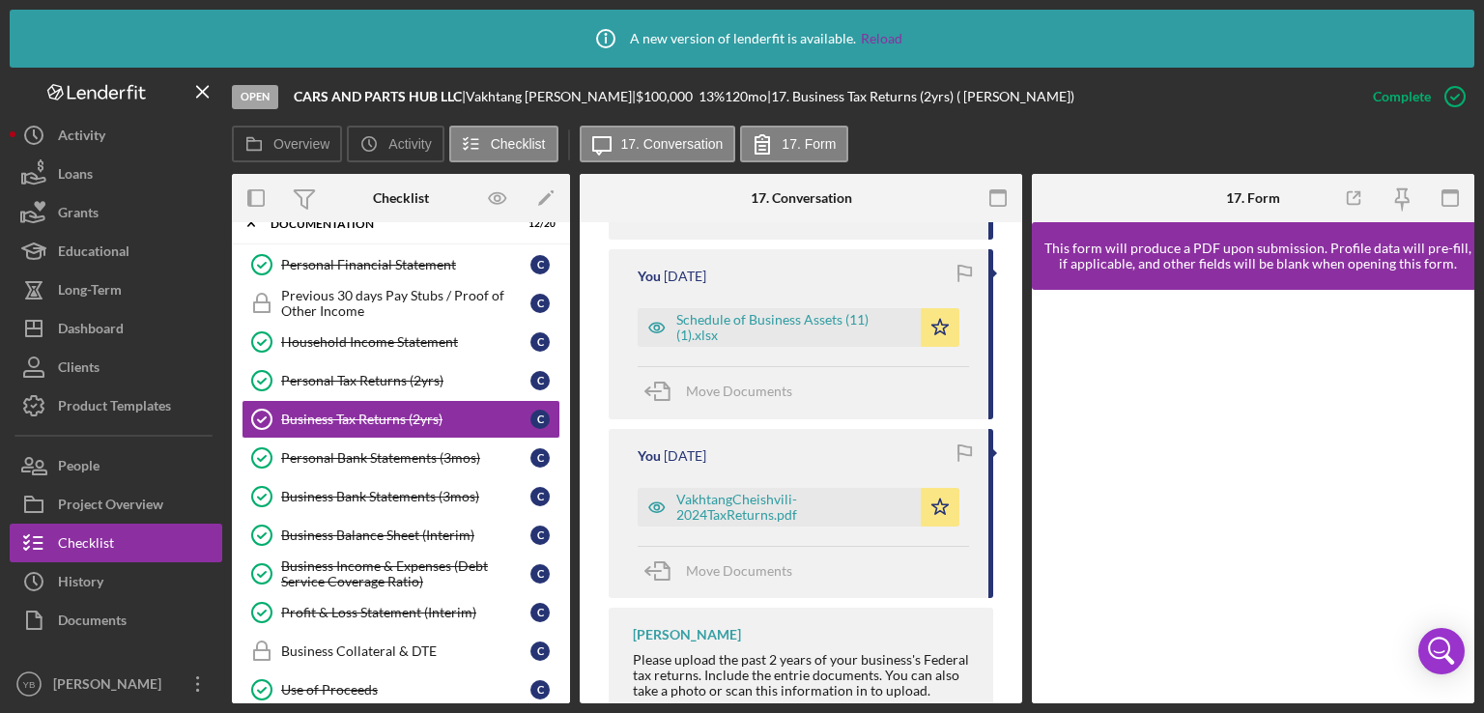
scroll to position [889, 0]
click at [757, 503] on div "VakhtangCheishvili-2024TaxReturns.pdf" at bounding box center [793, 503] width 235 height 31
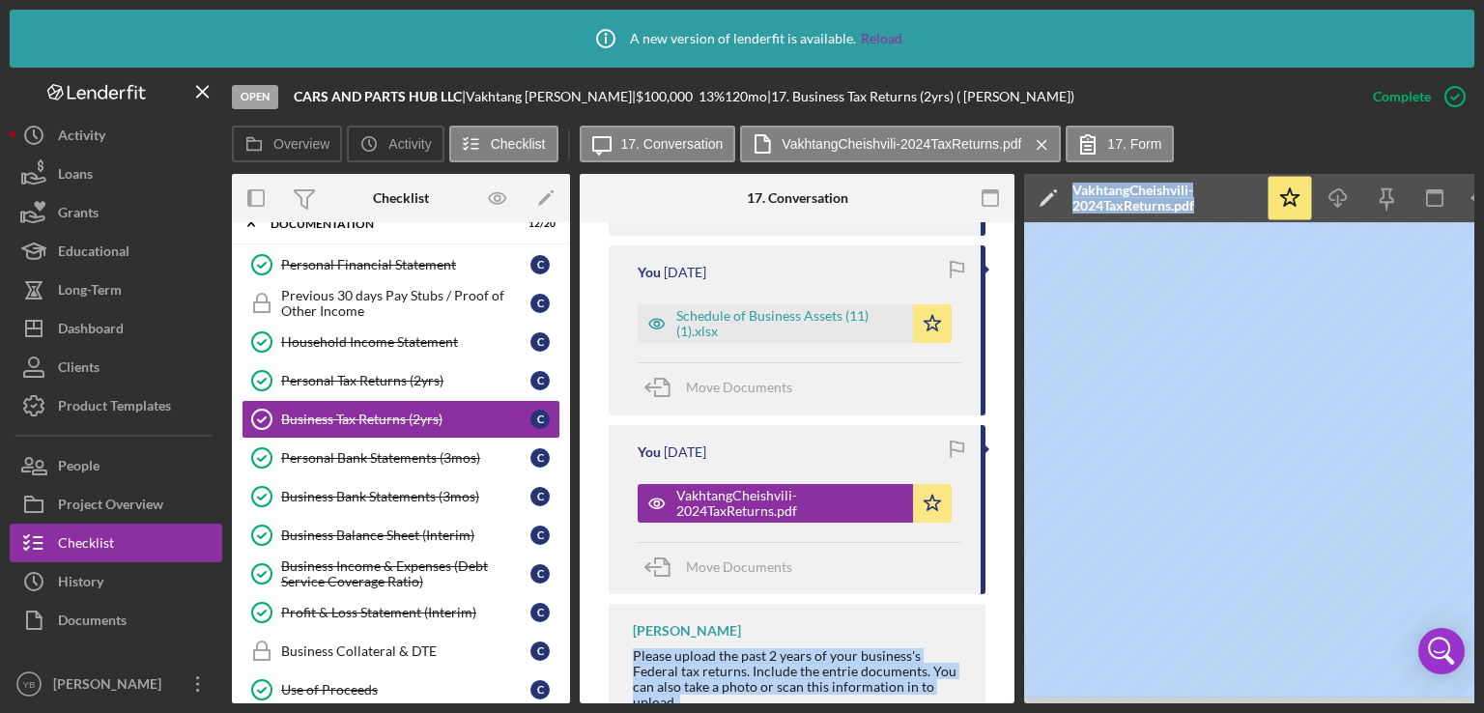
drag, startPoint x: 897, startPoint y: 696, endPoint x: 1071, endPoint y: 702, distance: 174.1
click at [1071, 702] on div "Overview Internal Workflow Stage Open Icon/Dropdown Arrow Archive (can unarchiv…" at bounding box center [853, 439] width 1243 height 530
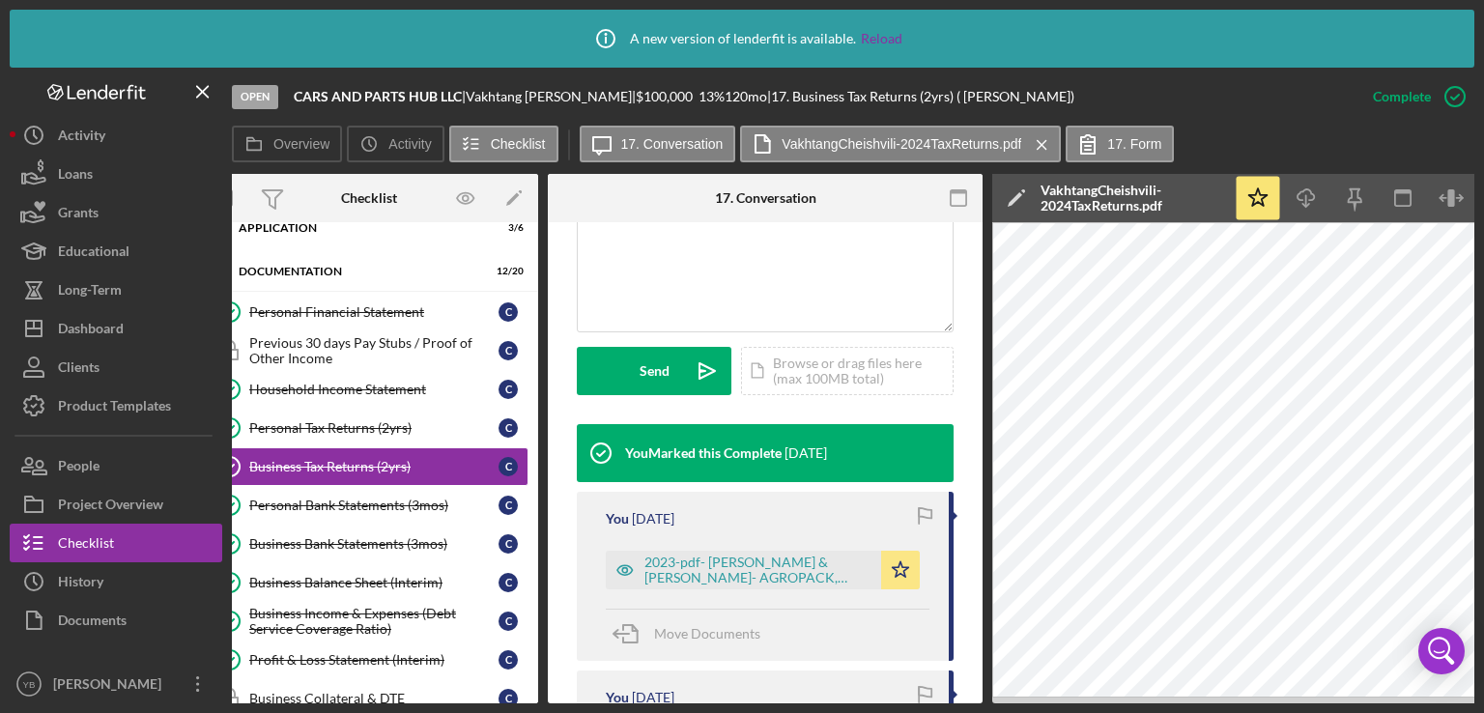
scroll to position [469, 0]
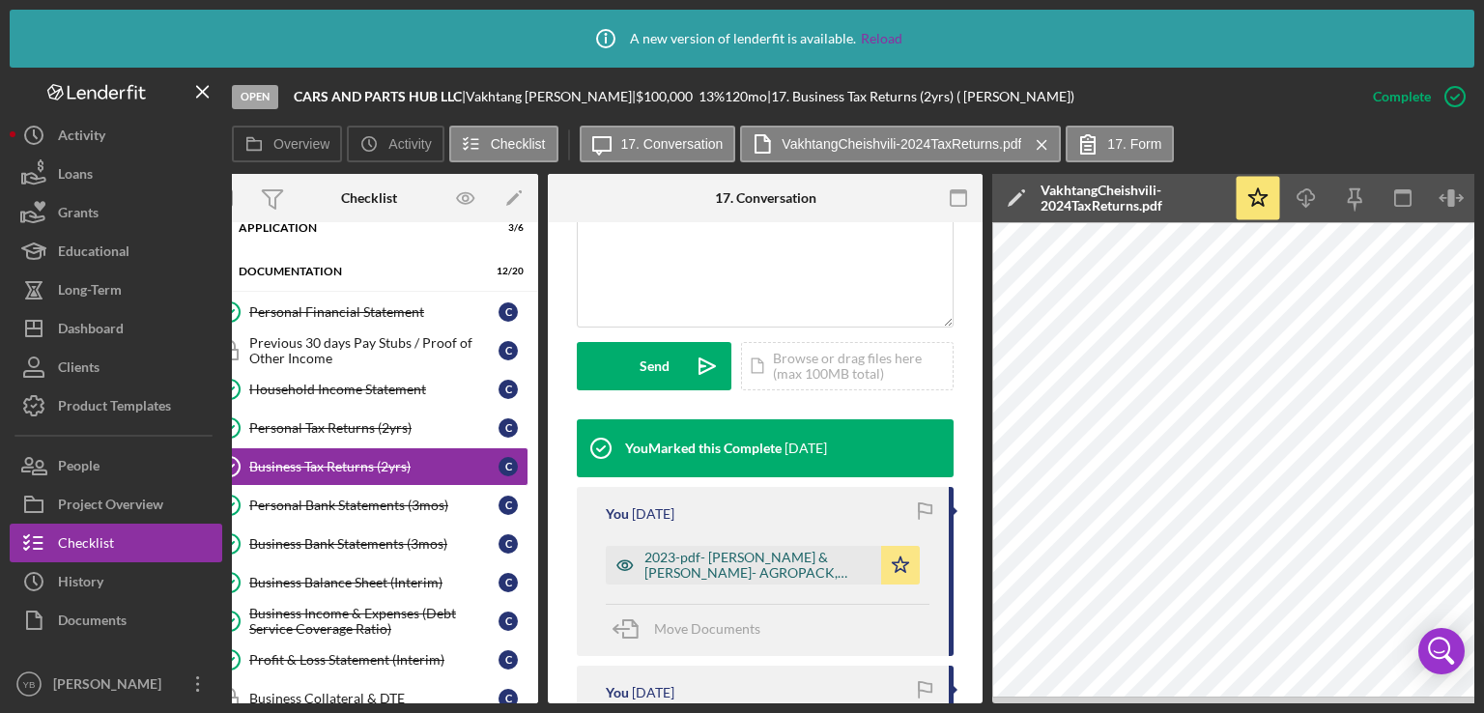
click at [734, 558] on div "2023-pdf- [PERSON_NAME] & [PERSON_NAME]- AGROPACK, SWEEATERS_Filing (1).pdf" at bounding box center [757, 565] width 227 height 31
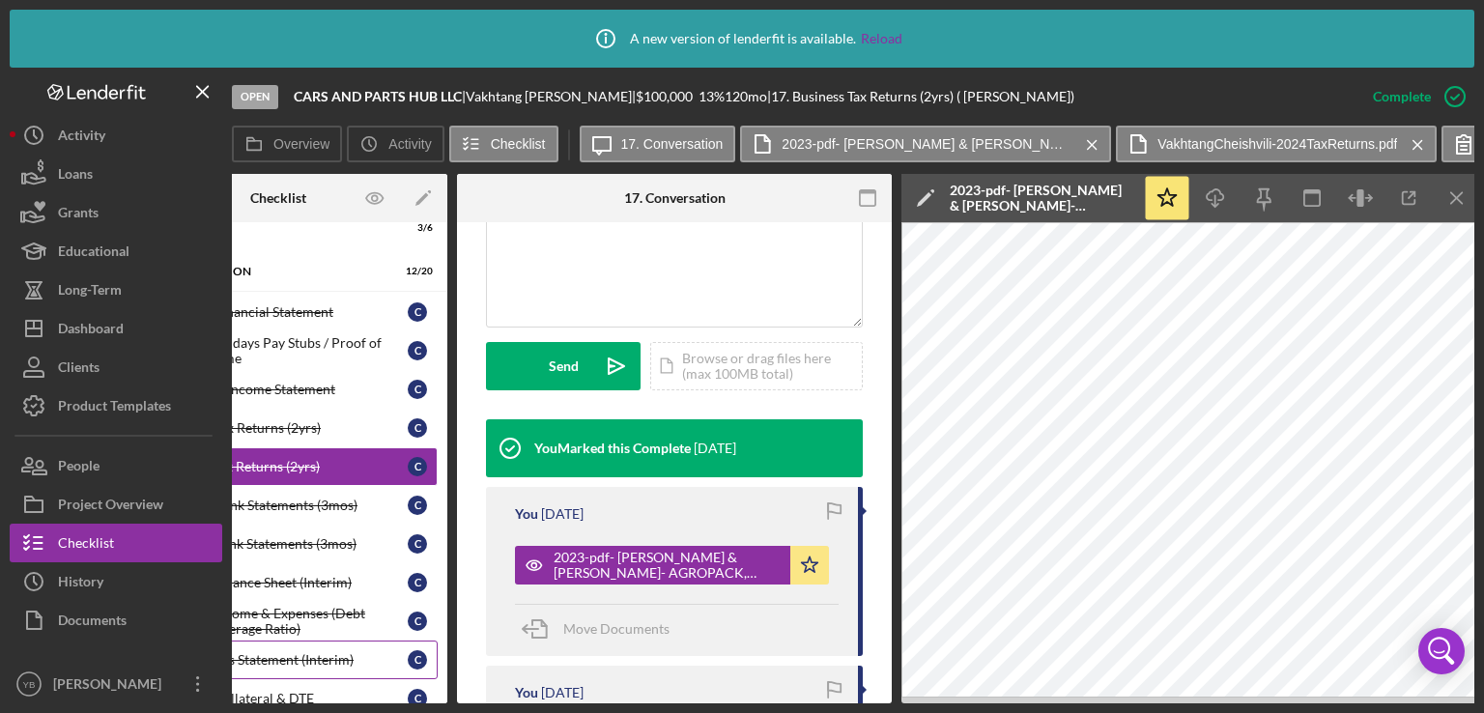
scroll to position [0, 96]
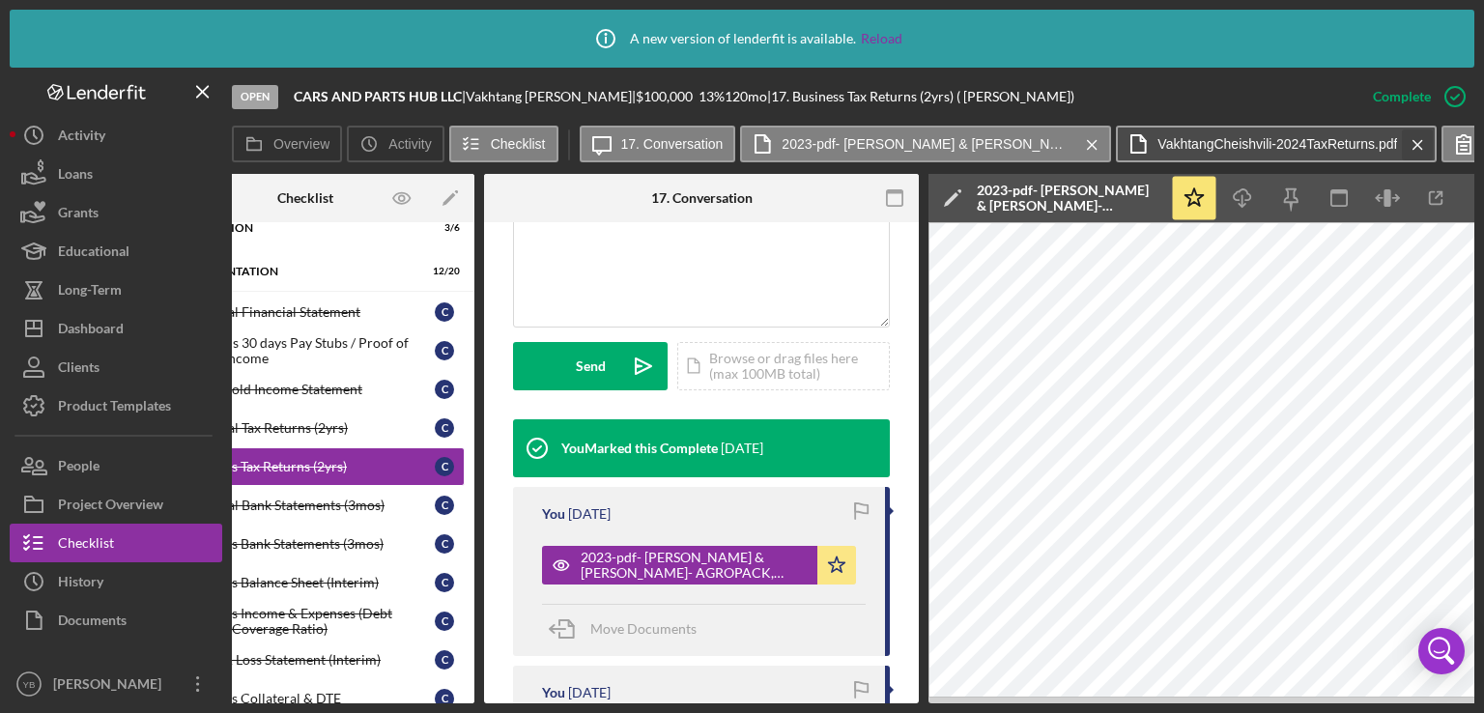
click at [1418, 143] on icon "Icon/Menu Close" at bounding box center [1418, 145] width 34 height 48
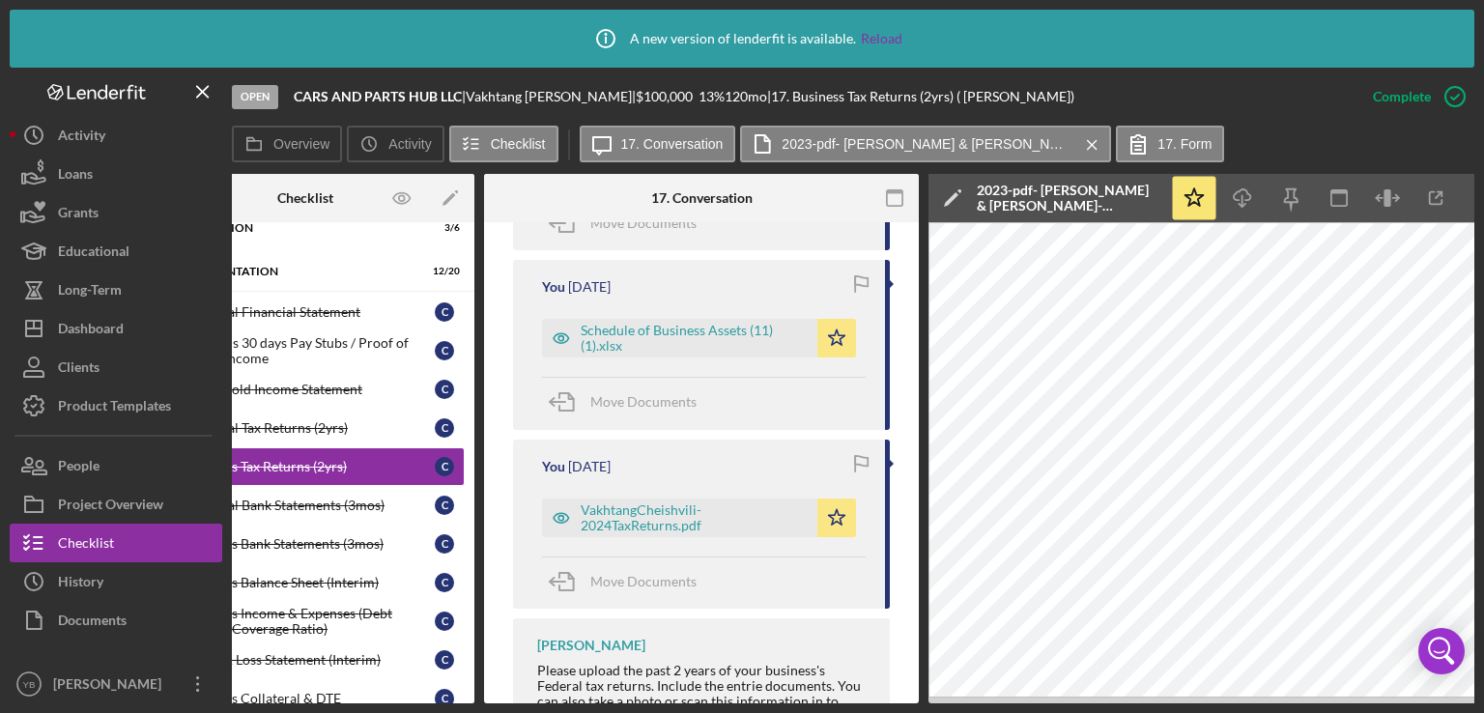
scroll to position [879, 0]
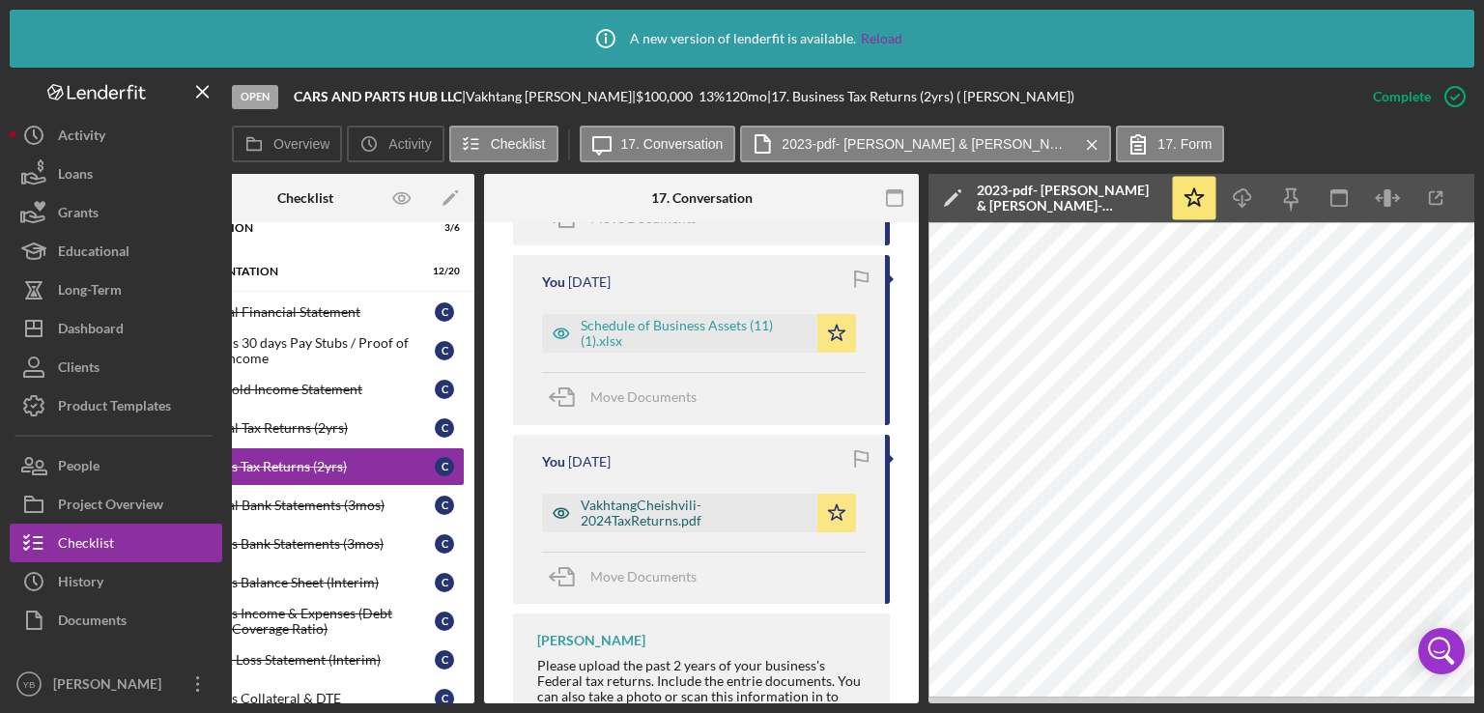
click at [662, 520] on div "VakhtangCheishvili-2024TaxReturns.pdf" at bounding box center [694, 513] width 227 height 31
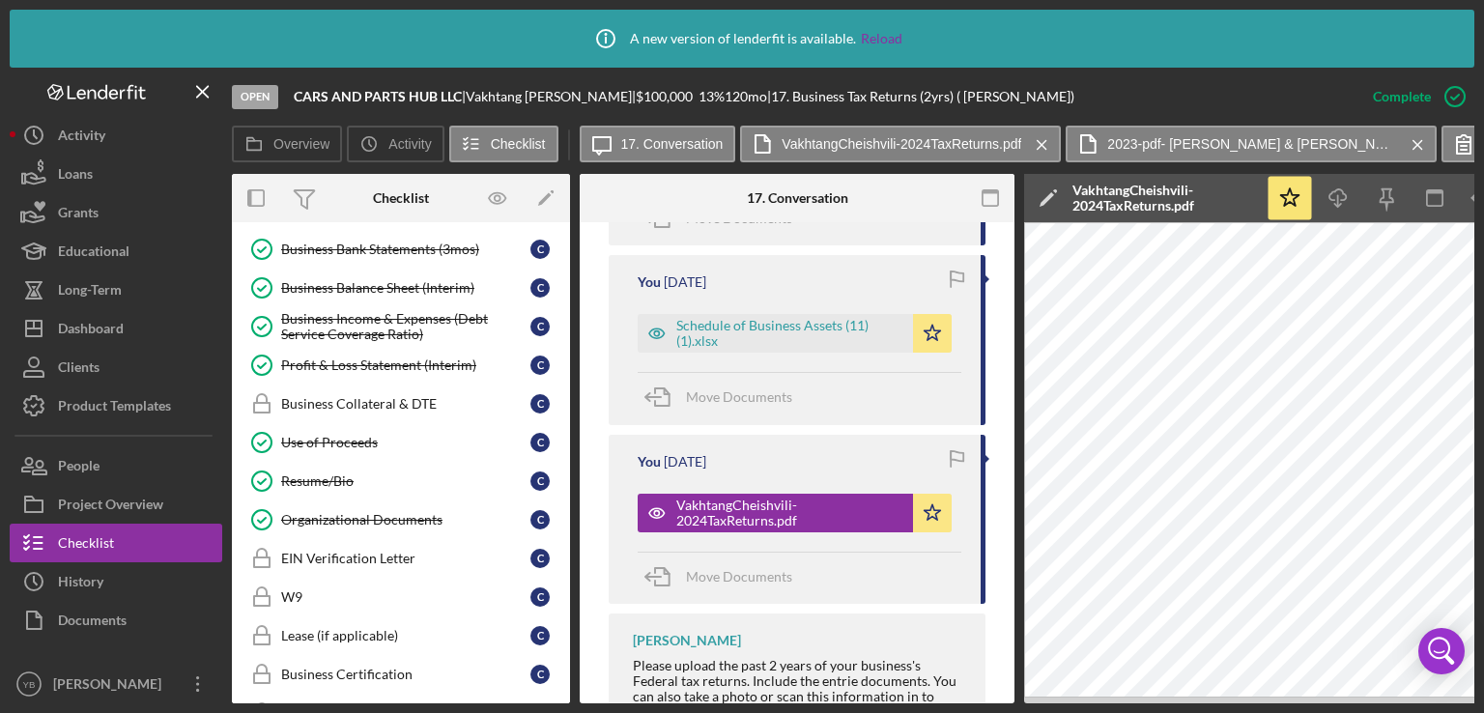
scroll to position [363, 0]
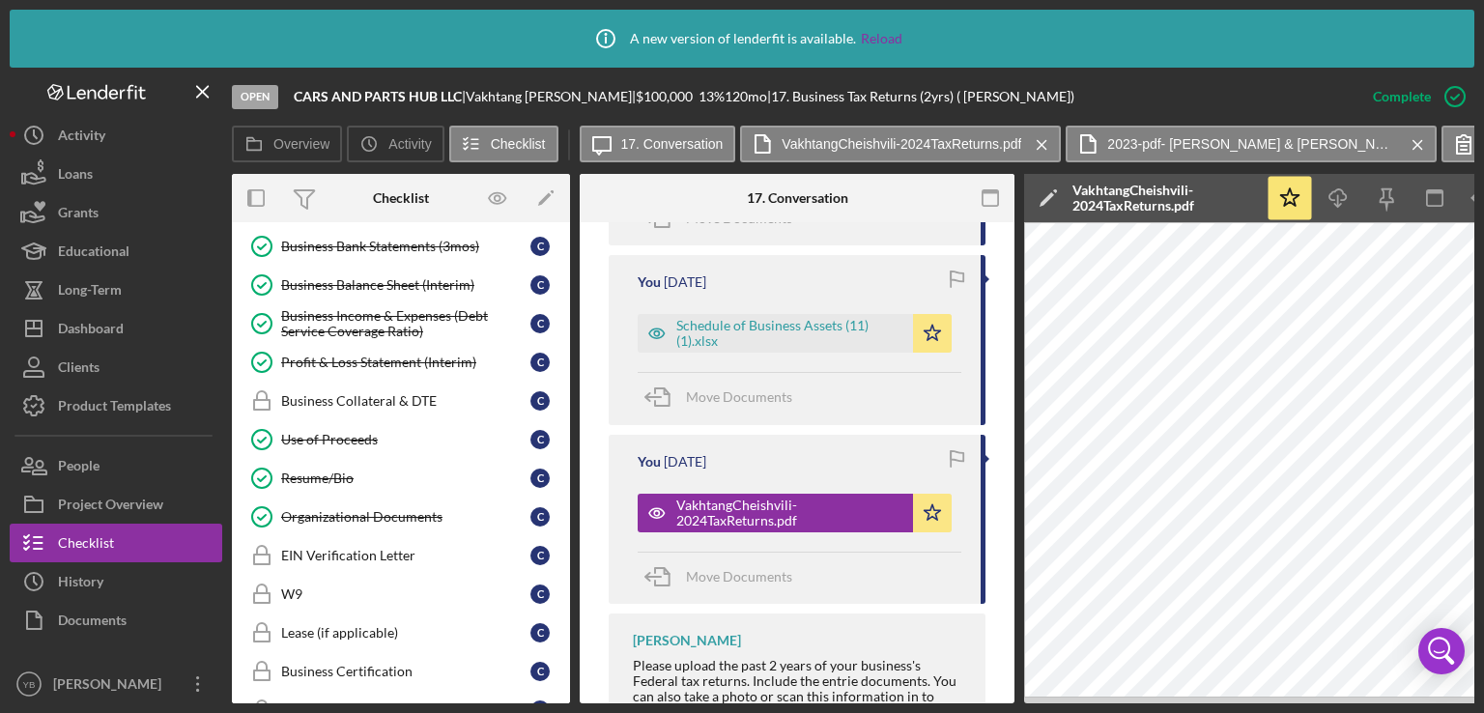
drag, startPoint x: 563, startPoint y: 473, endPoint x: 572, endPoint y: 502, distance: 31.2
click at [572, 502] on div "Overview Internal Workflow Stage Open Icon/Dropdown Arrow Archive (can unarchiv…" at bounding box center [853, 439] width 1243 height 530
drag, startPoint x: 572, startPoint y: 502, endPoint x: 564, endPoint y: 385, distance: 118.1
click at [564, 385] on div "Overview Internal Workflow Stage Open Icon/Dropdown Arrow Archive (can unarchiv…" at bounding box center [853, 439] width 1243 height 530
click at [569, 387] on div "Icon/Expander Inquiry 7 / 9 Icon/Expander Application 3 / 6 Icon/Expander Docum…" at bounding box center [401, 462] width 338 height 481
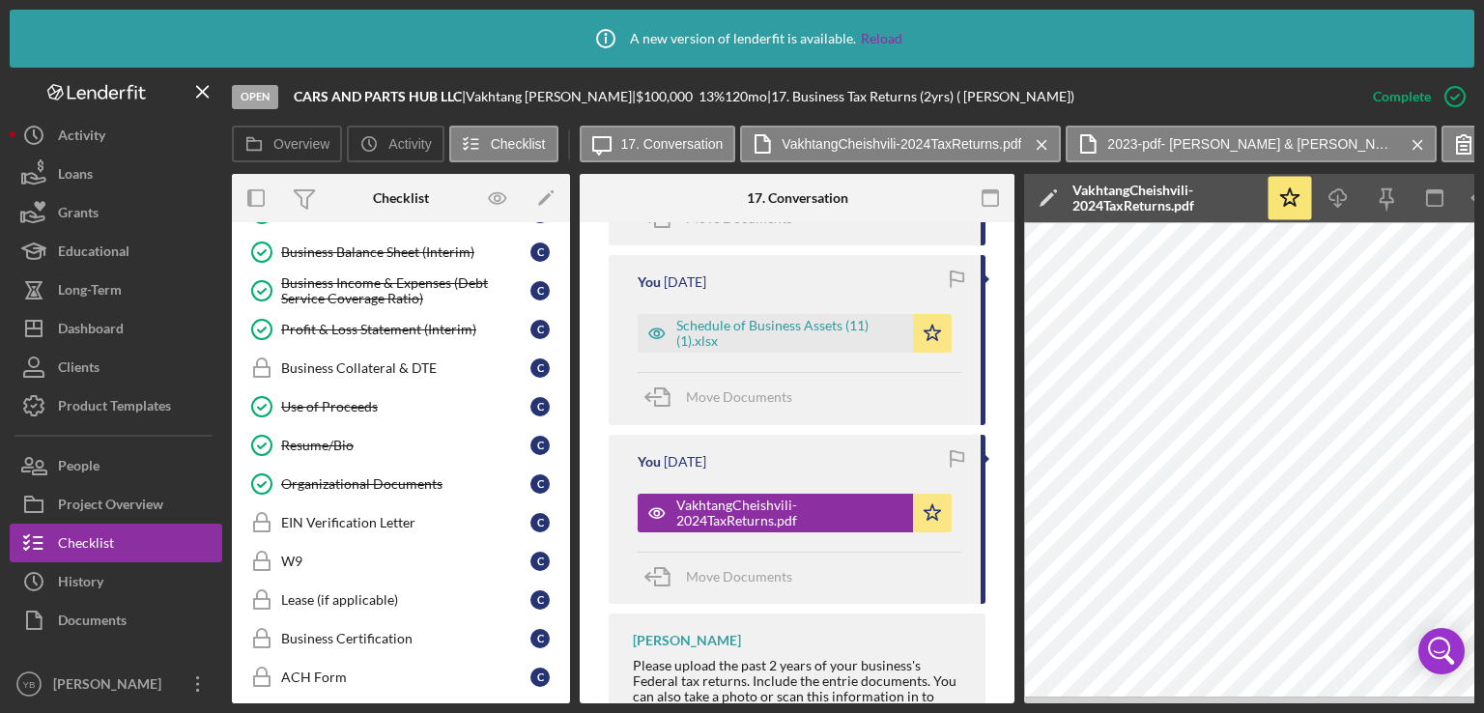
scroll to position [373, 0]
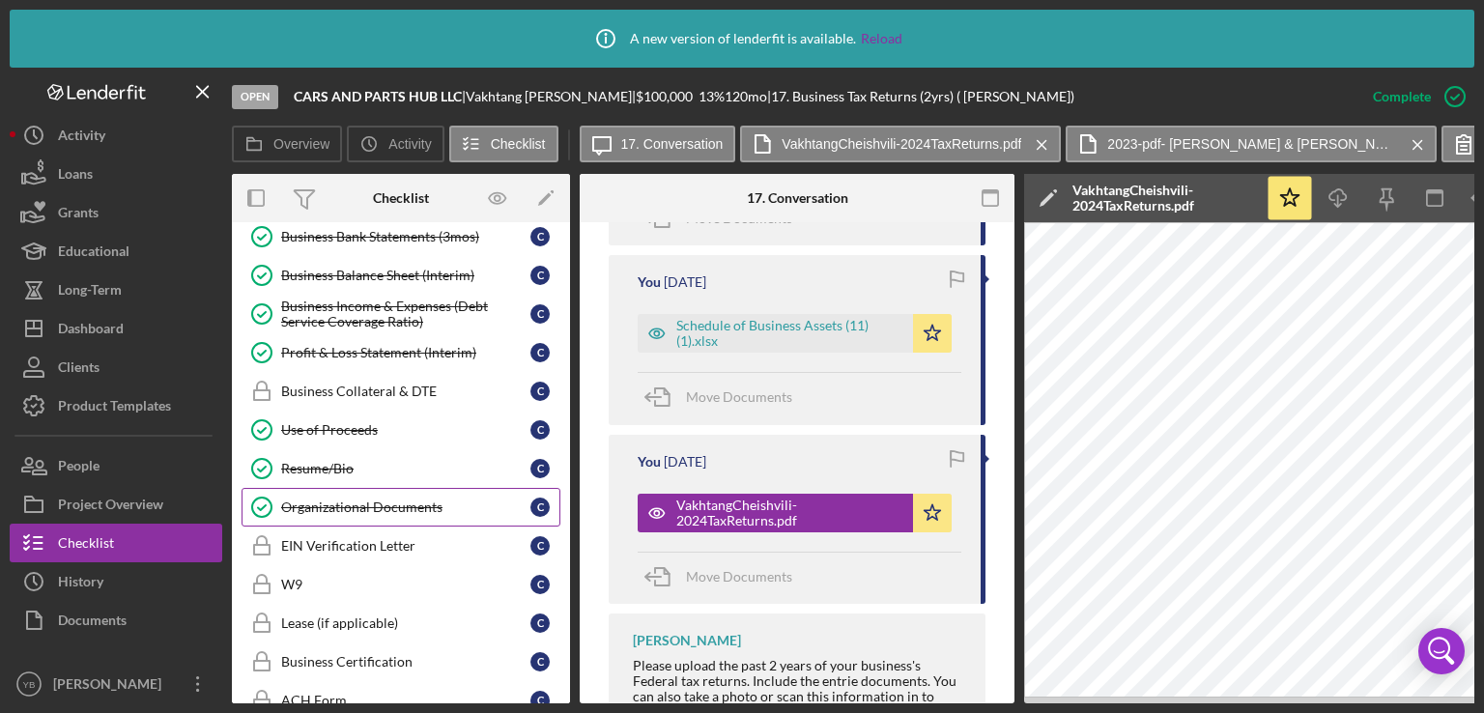
click at [321, 507] on div "Organizational Documents" at bounding box center [405, 507] width 249 height 15
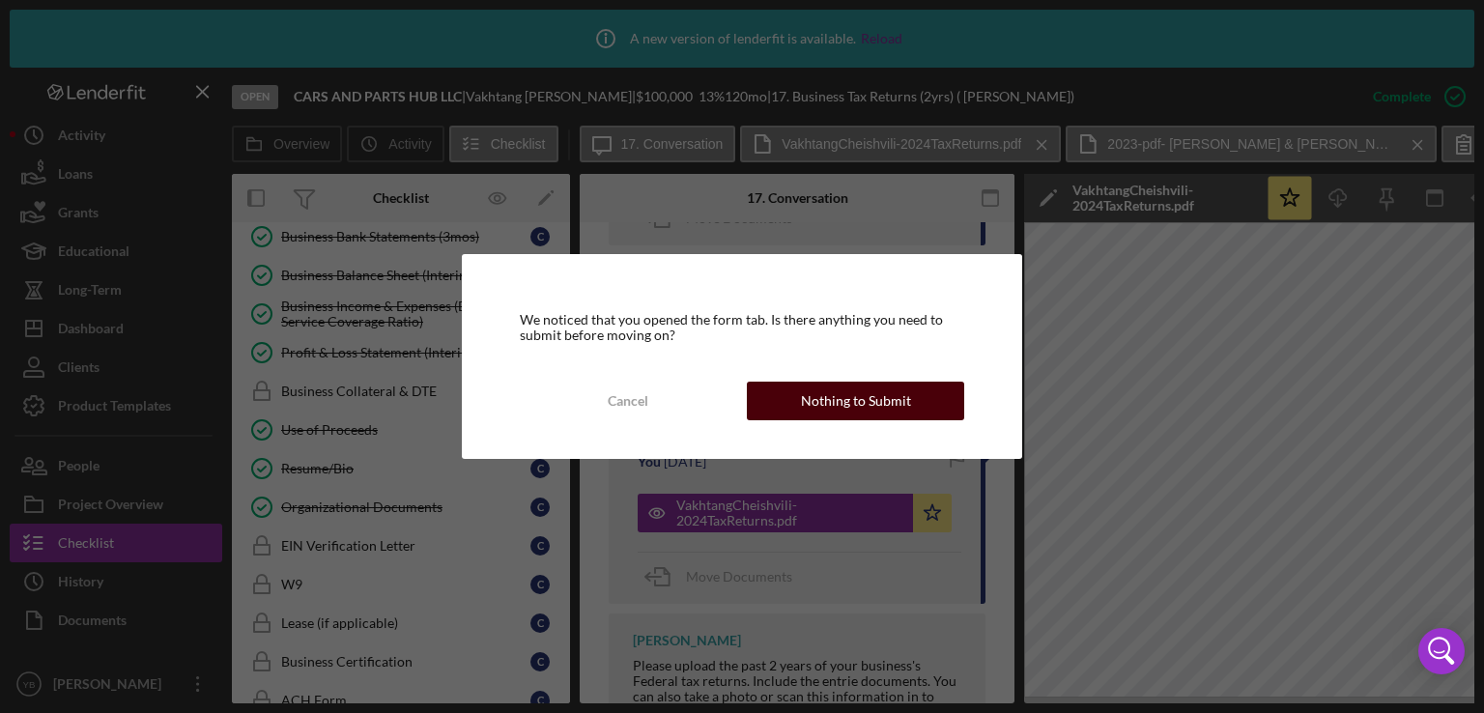
click at [876, 408] on div "Nothing to Submit" at bounding box center [856, 401] width 110 height 39
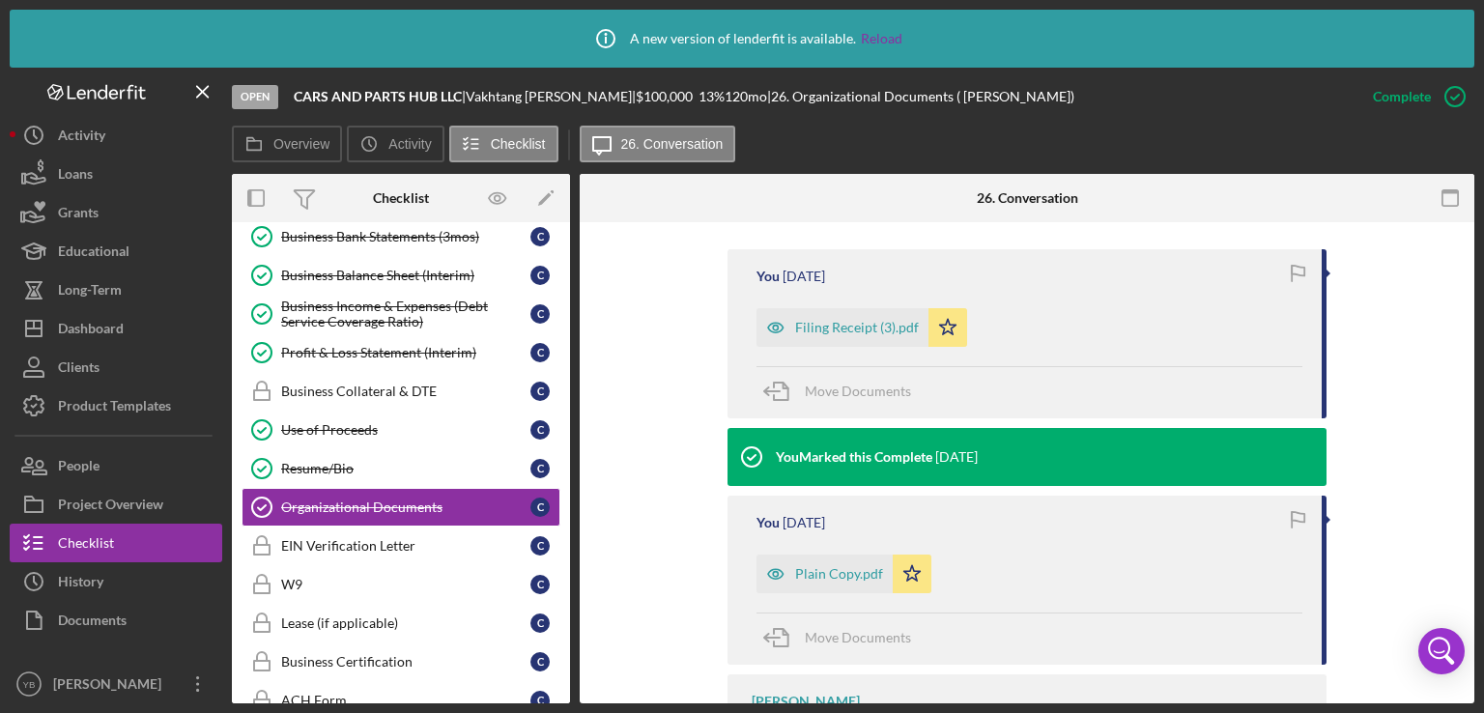
scroll to position [618, 0]
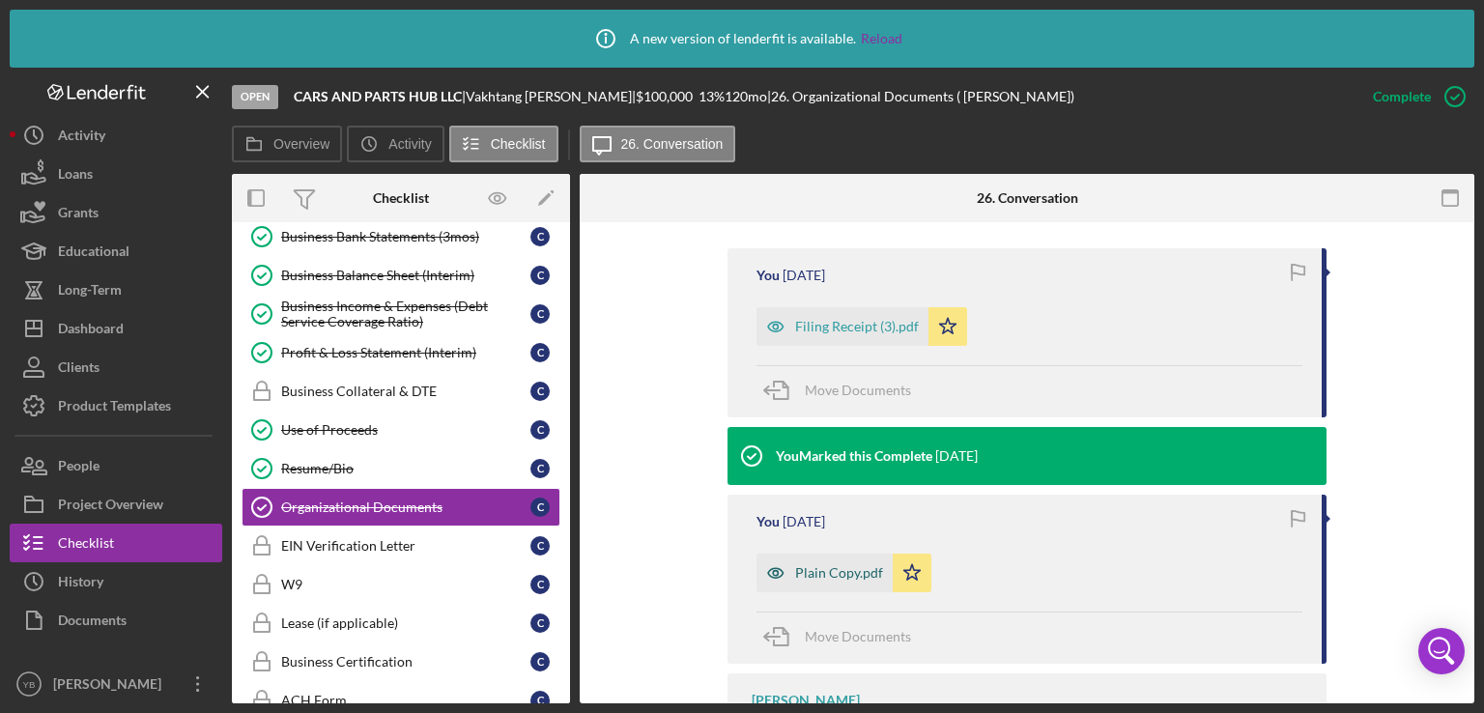
click at [806, 570] on div "Plain Copy.pdf" at bounding box center [839, 572] width 88 height 15
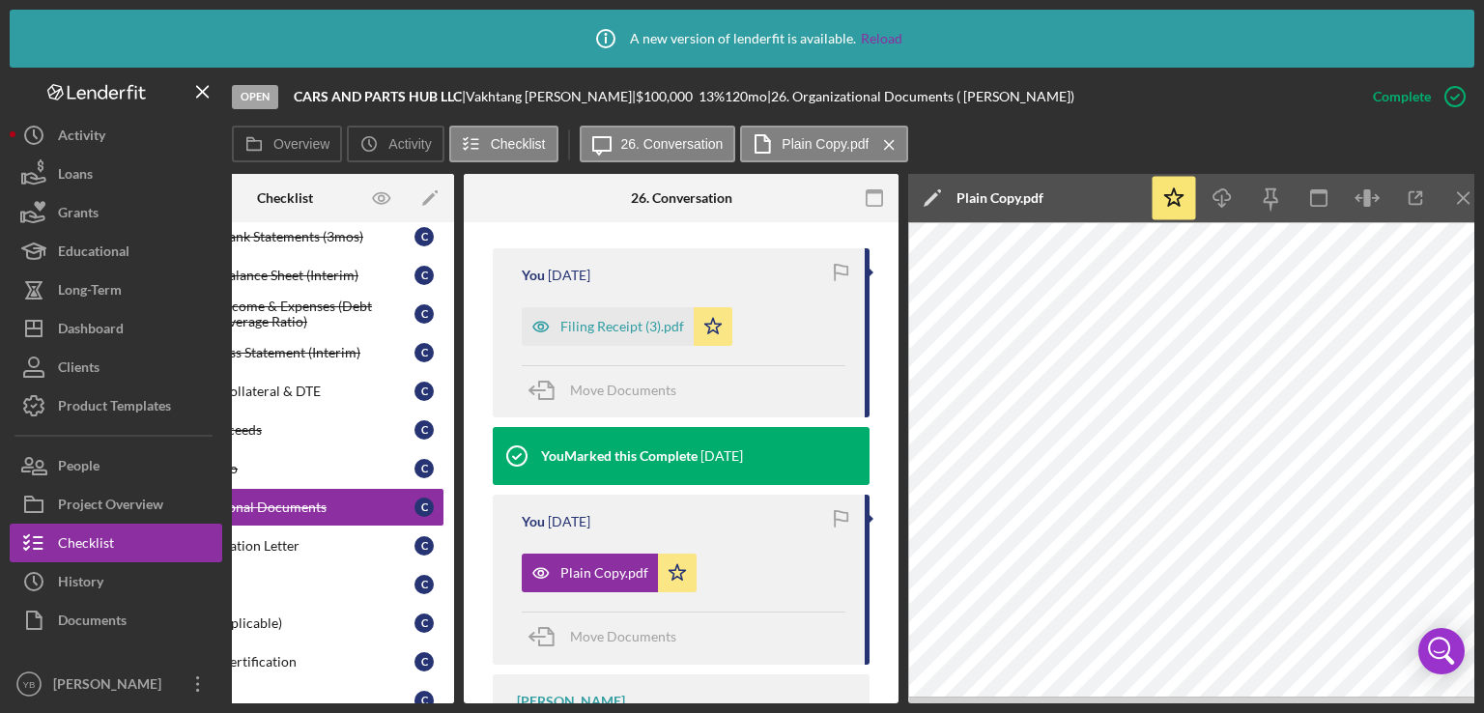
scroll to position [0, 129]
